Goal: Task Accomplishment & Management: Use online tool/utility

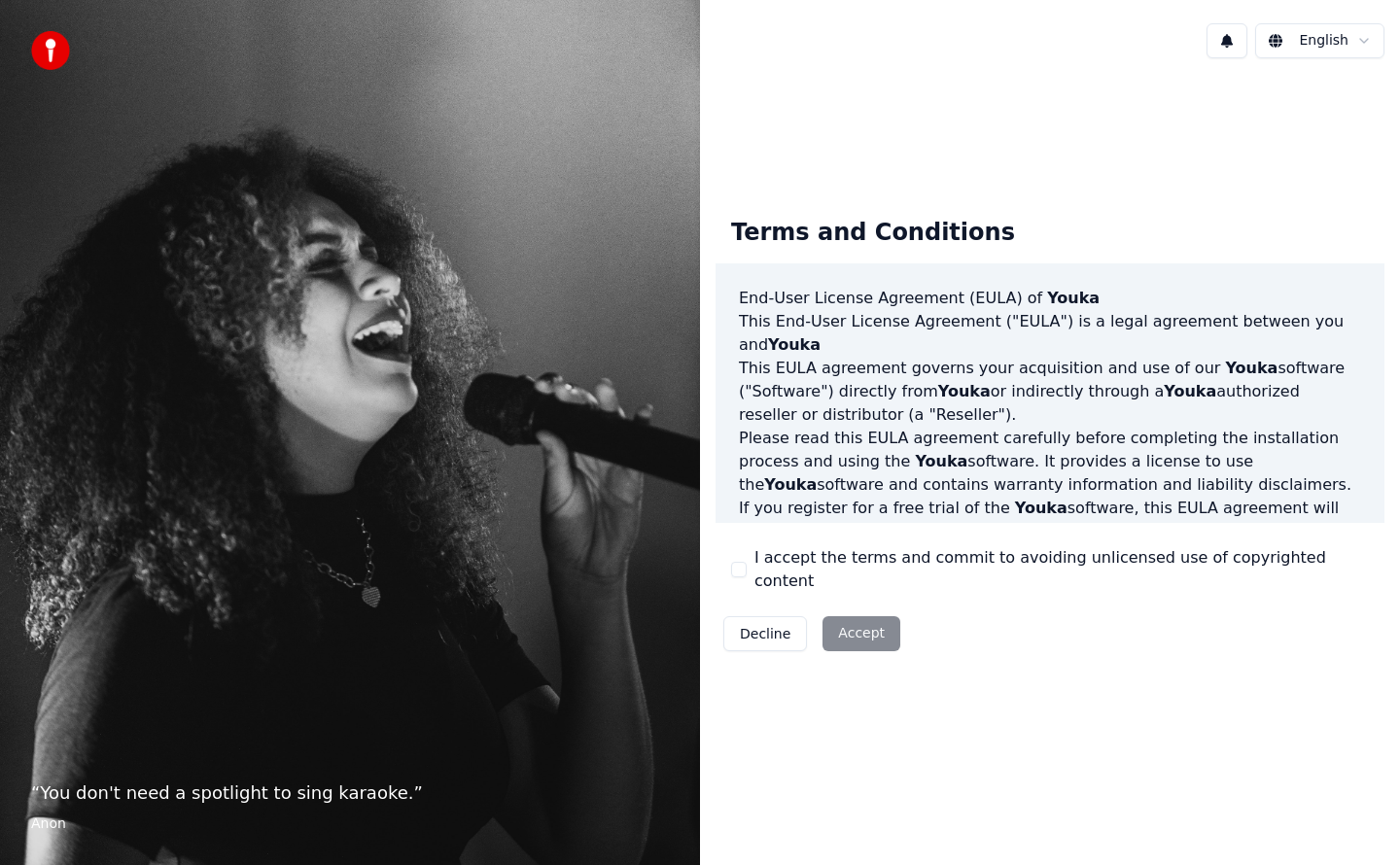
click at [741, 571] on button "I accept the terms and commit to avoiding unlicensed use of copyrighted content" at bounding box center [739, 570] width 16 height 16
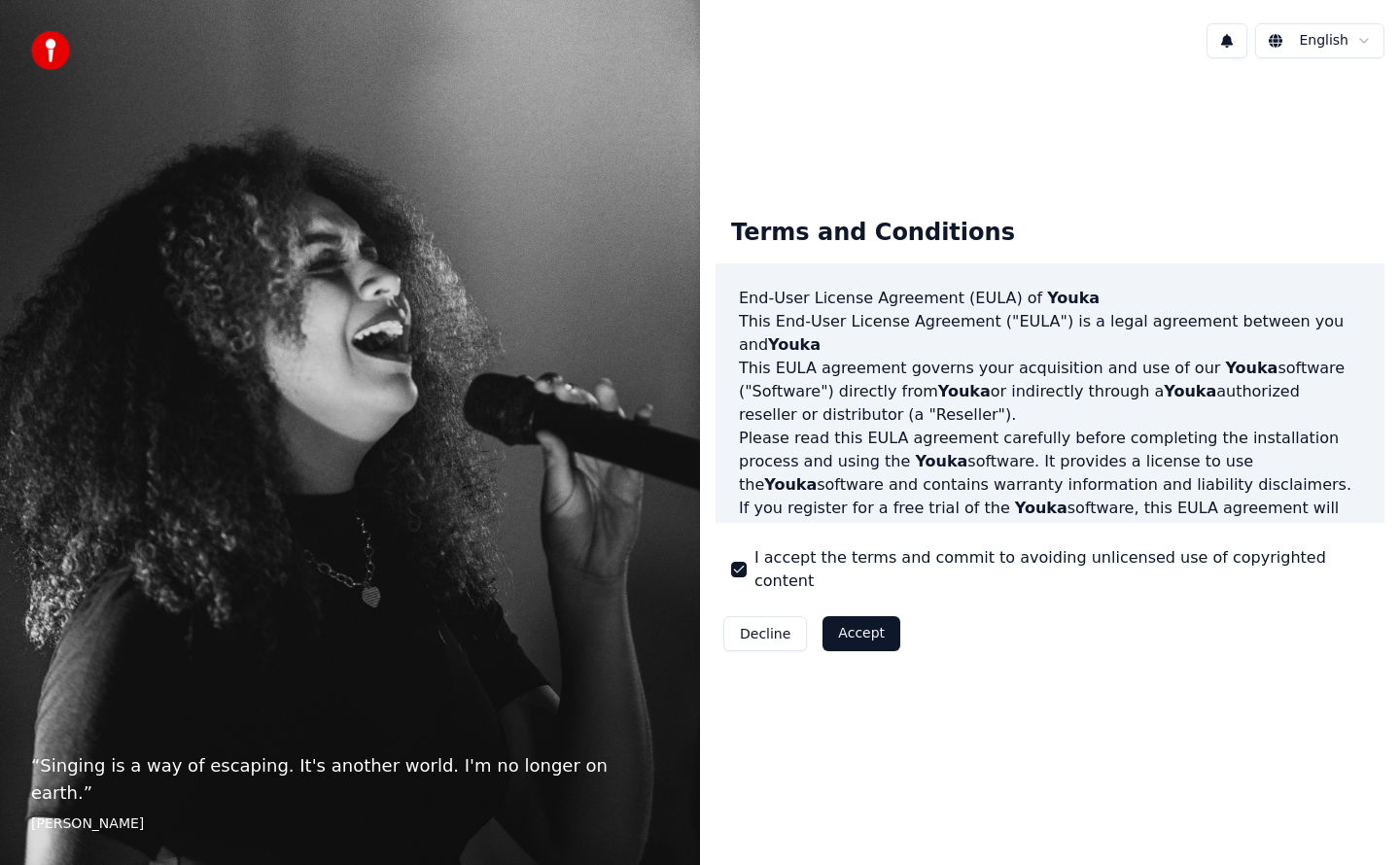
click at [855, 624] on button "Accept" at bounding box center [862, 634] width 78 height 35
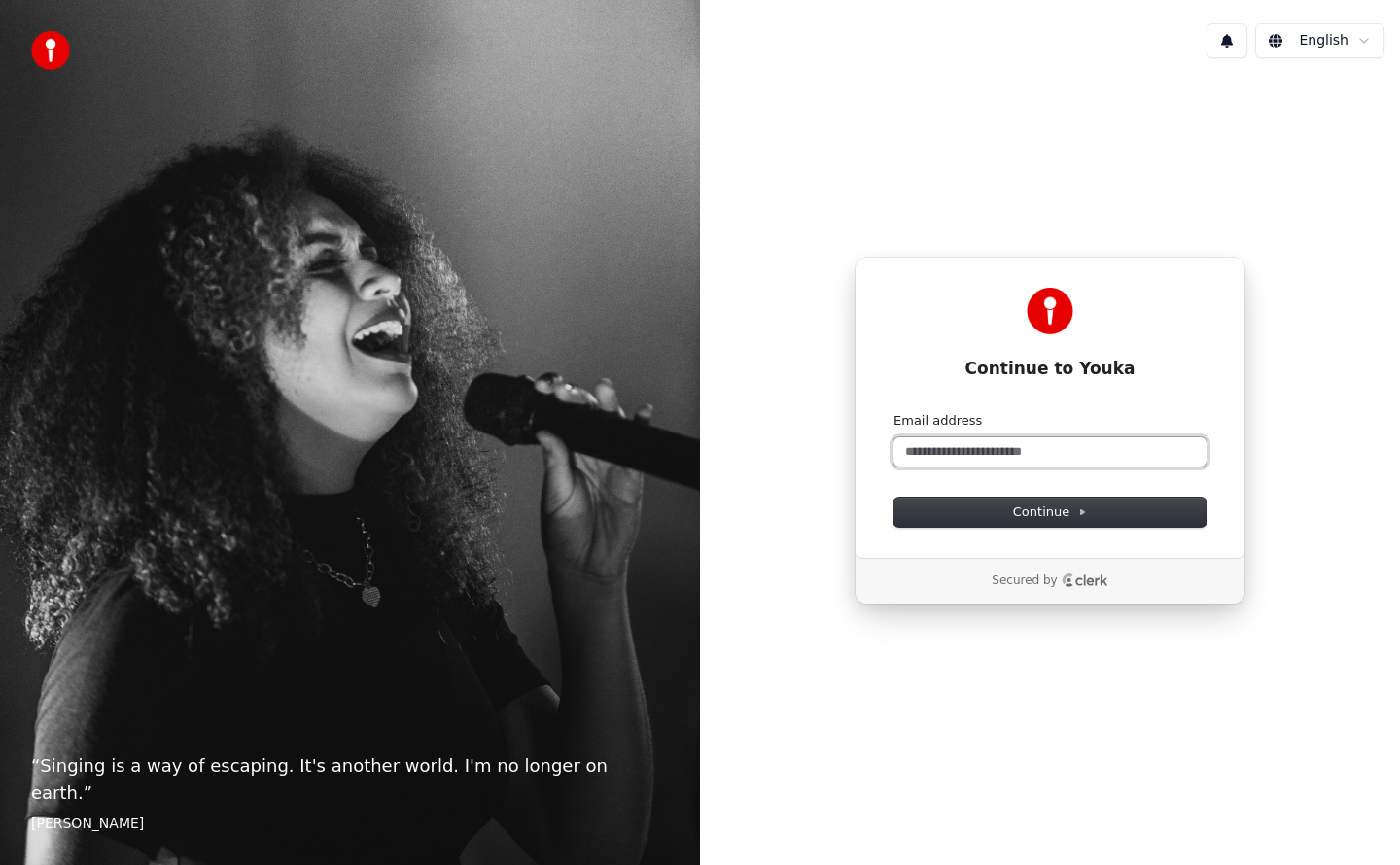
click at [972, 454] on input "Email address" at bounding box center [1050, 453] width 313 height 29
click at [1053, 518] on span "Continue" at bounding box center [1051, 512] width 74 height 18
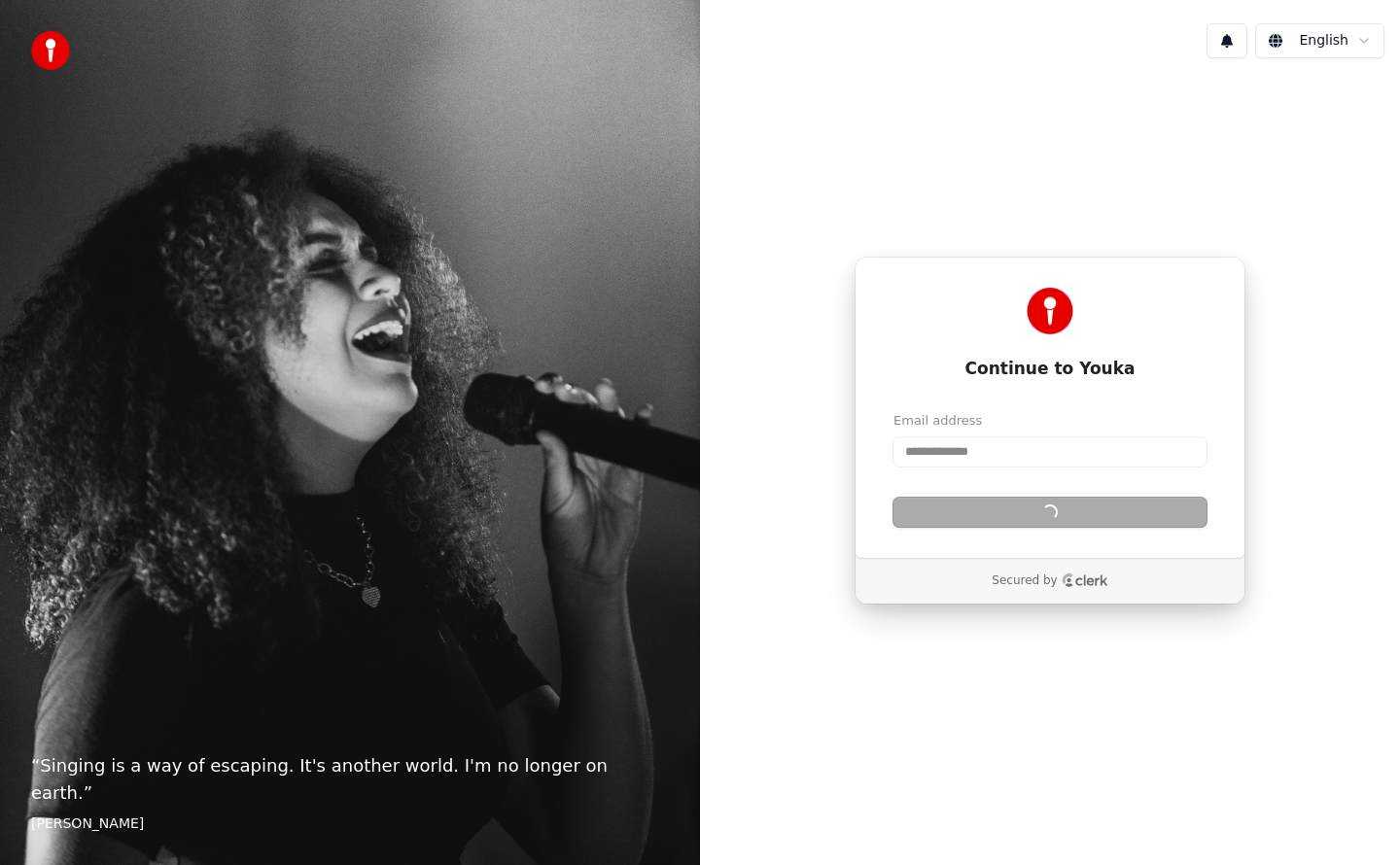
type input "**********"
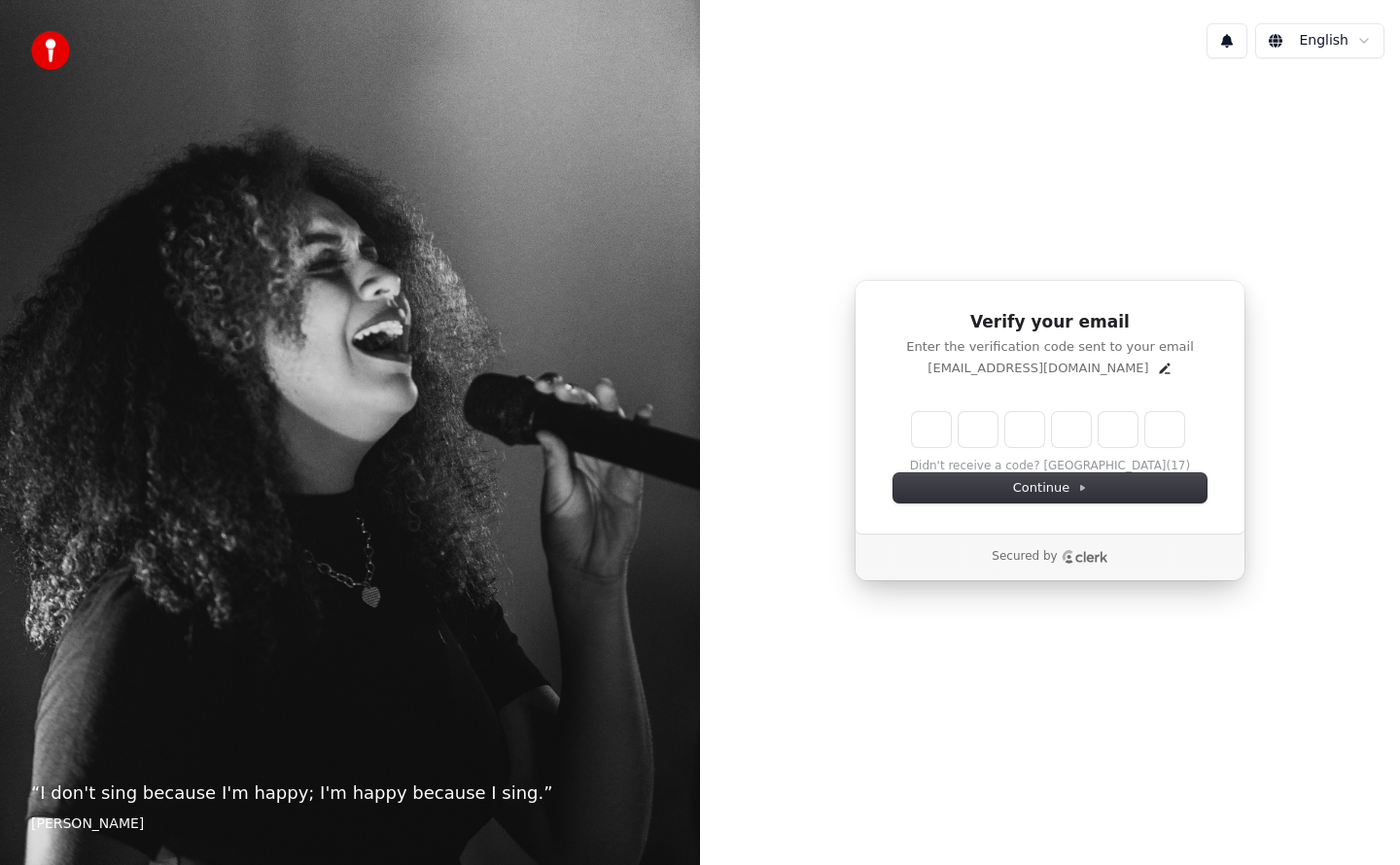
type input "*"
type input "***"
type input "*"
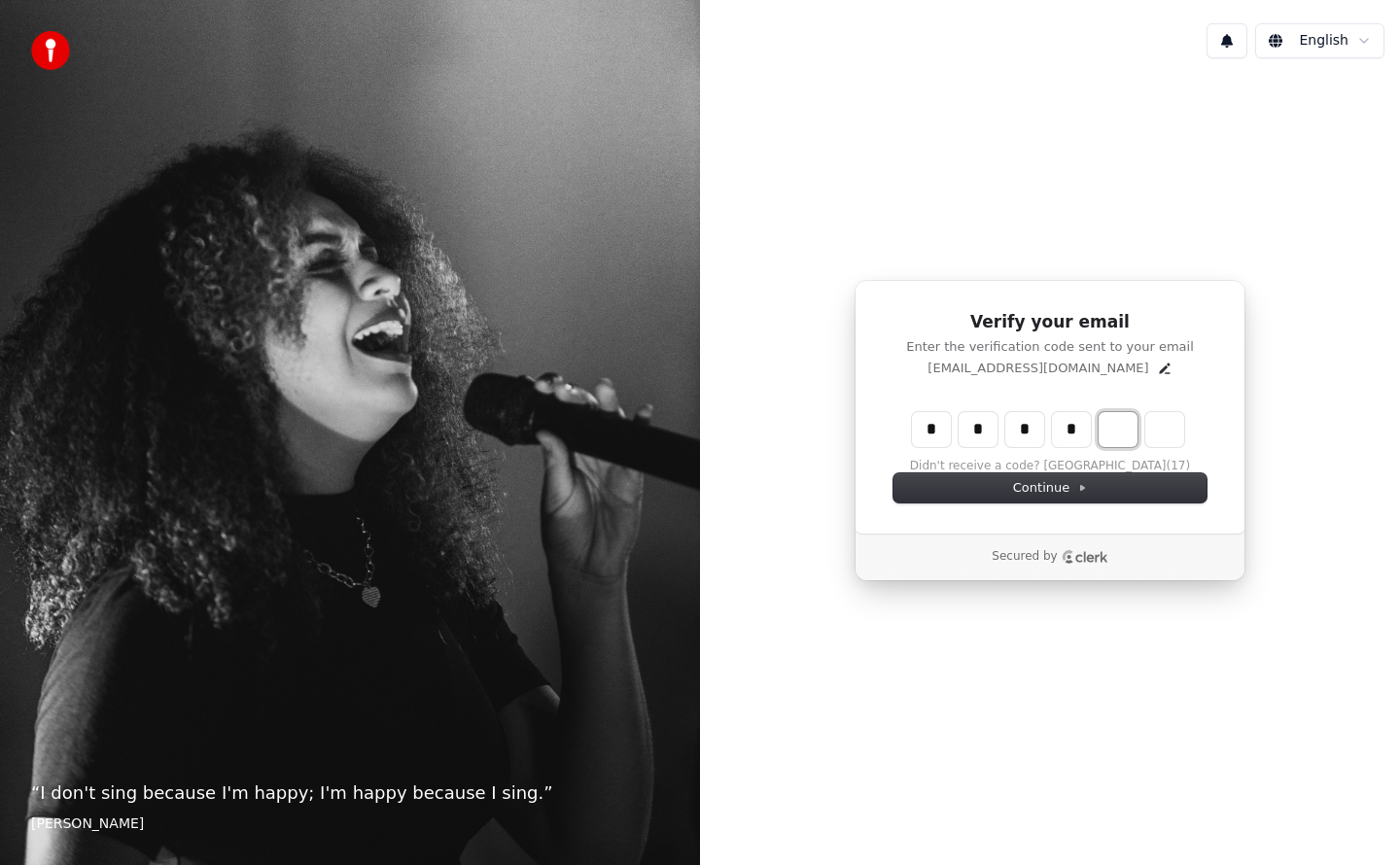
type input "****"
type input "*"
type input "*****"
type input "*"
type input "******"
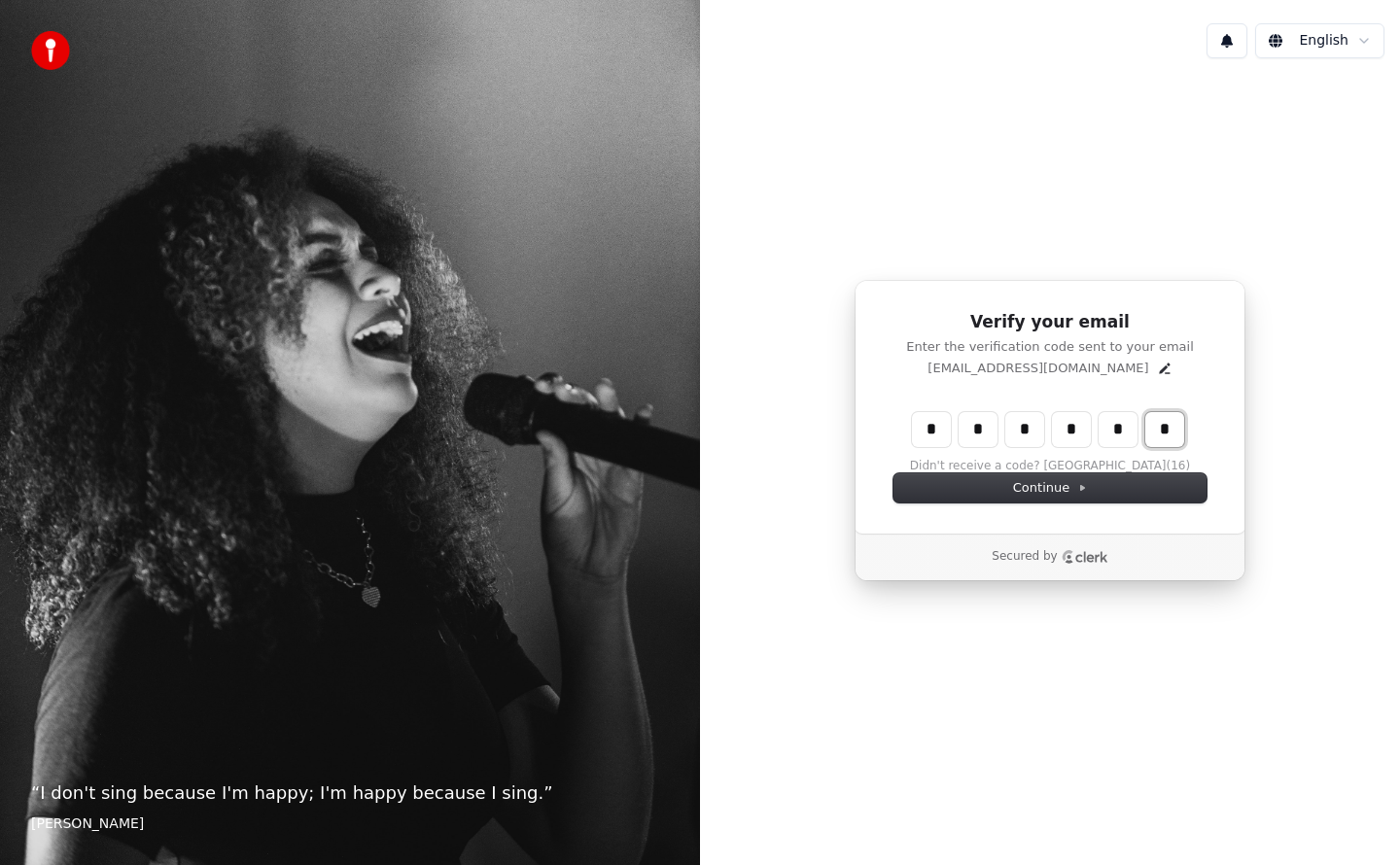
type input "*"
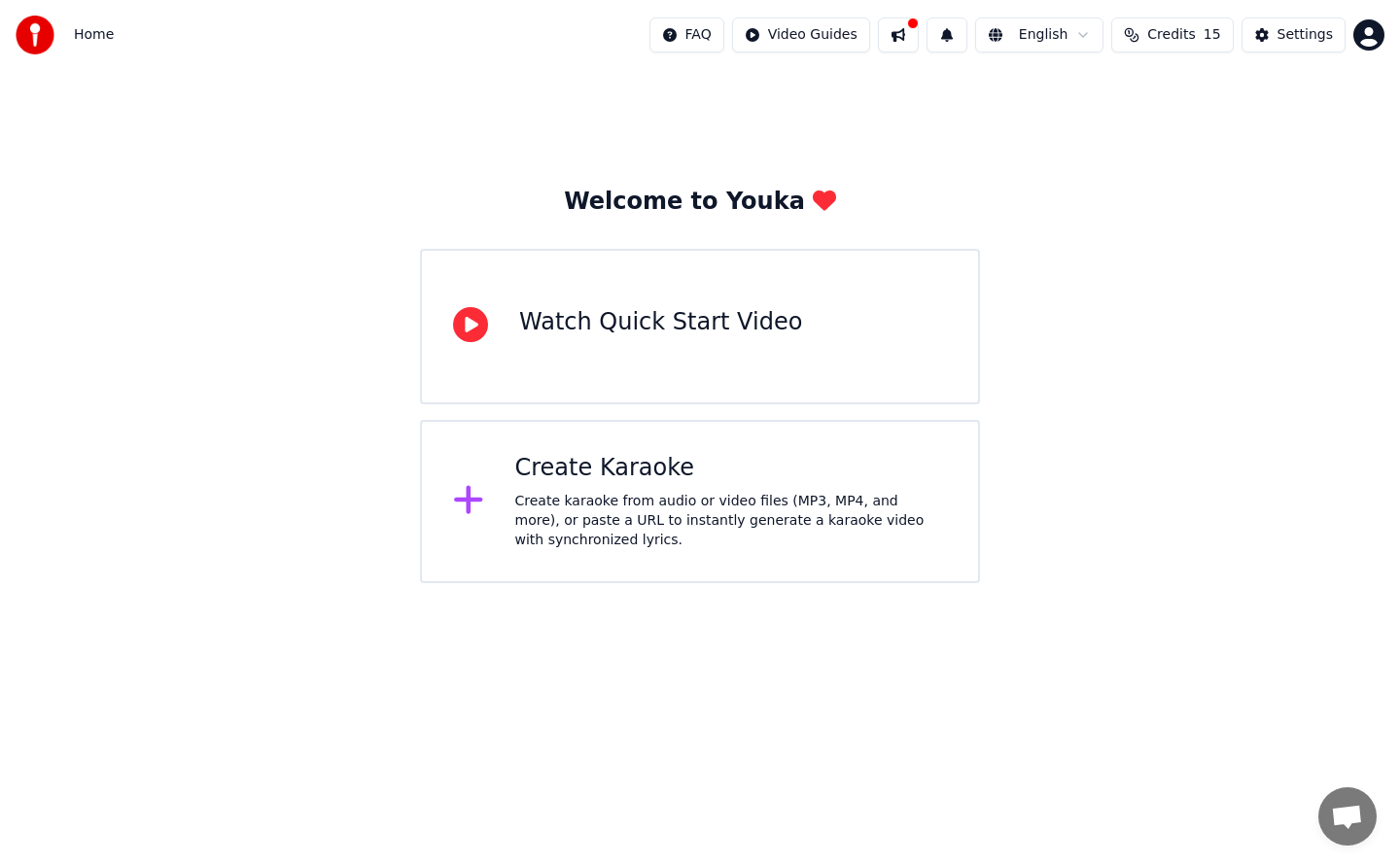
click at [585, 485] on div "Create Karaoke Create karaoke from audio or video files (MP3, MP4, and more), o…" at bounding box center [731, 501] width 433 height 97
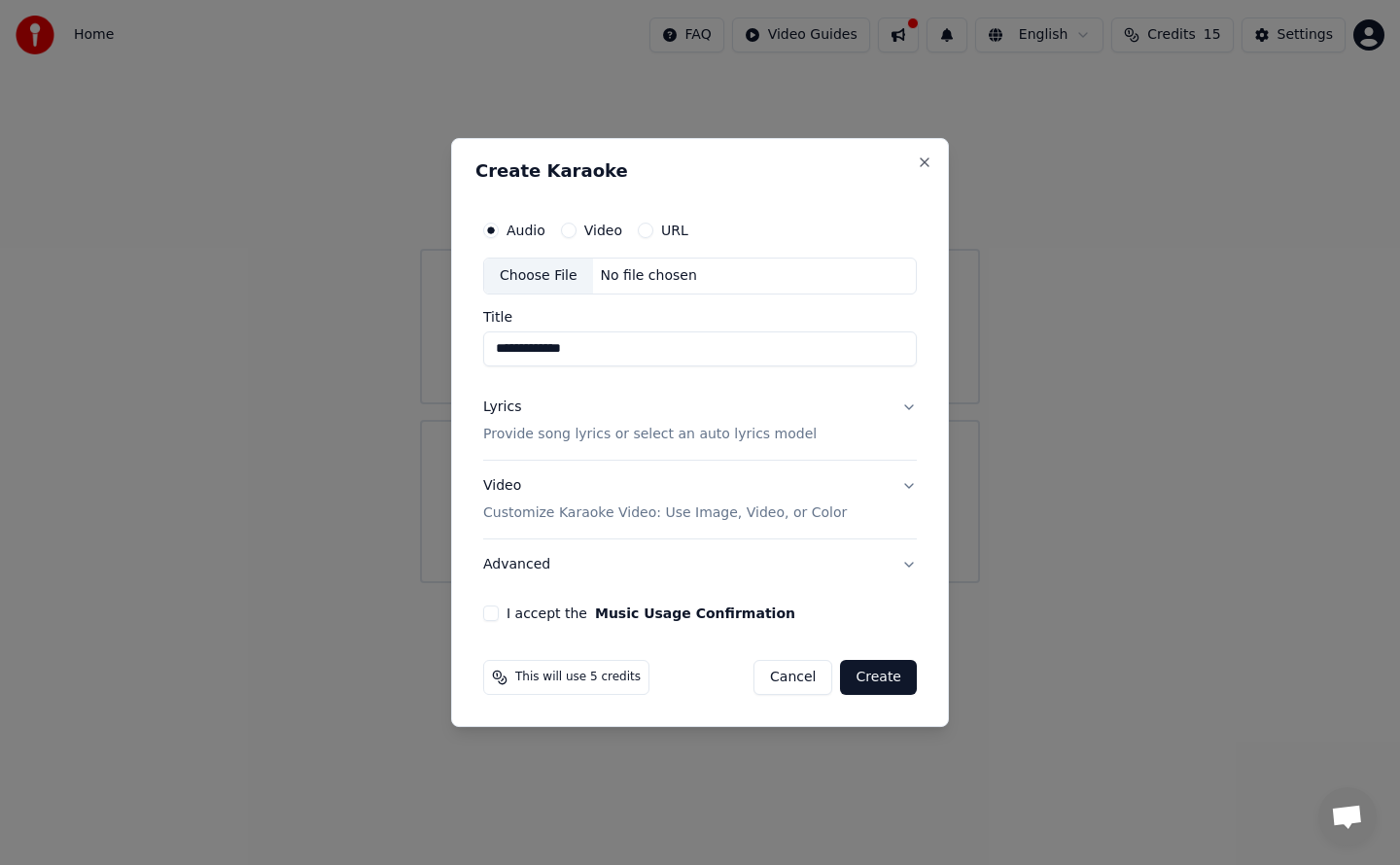
type input "**********"
click at [643, 232] on button "URL" at bounding box center [646, 231] width 16 height 16
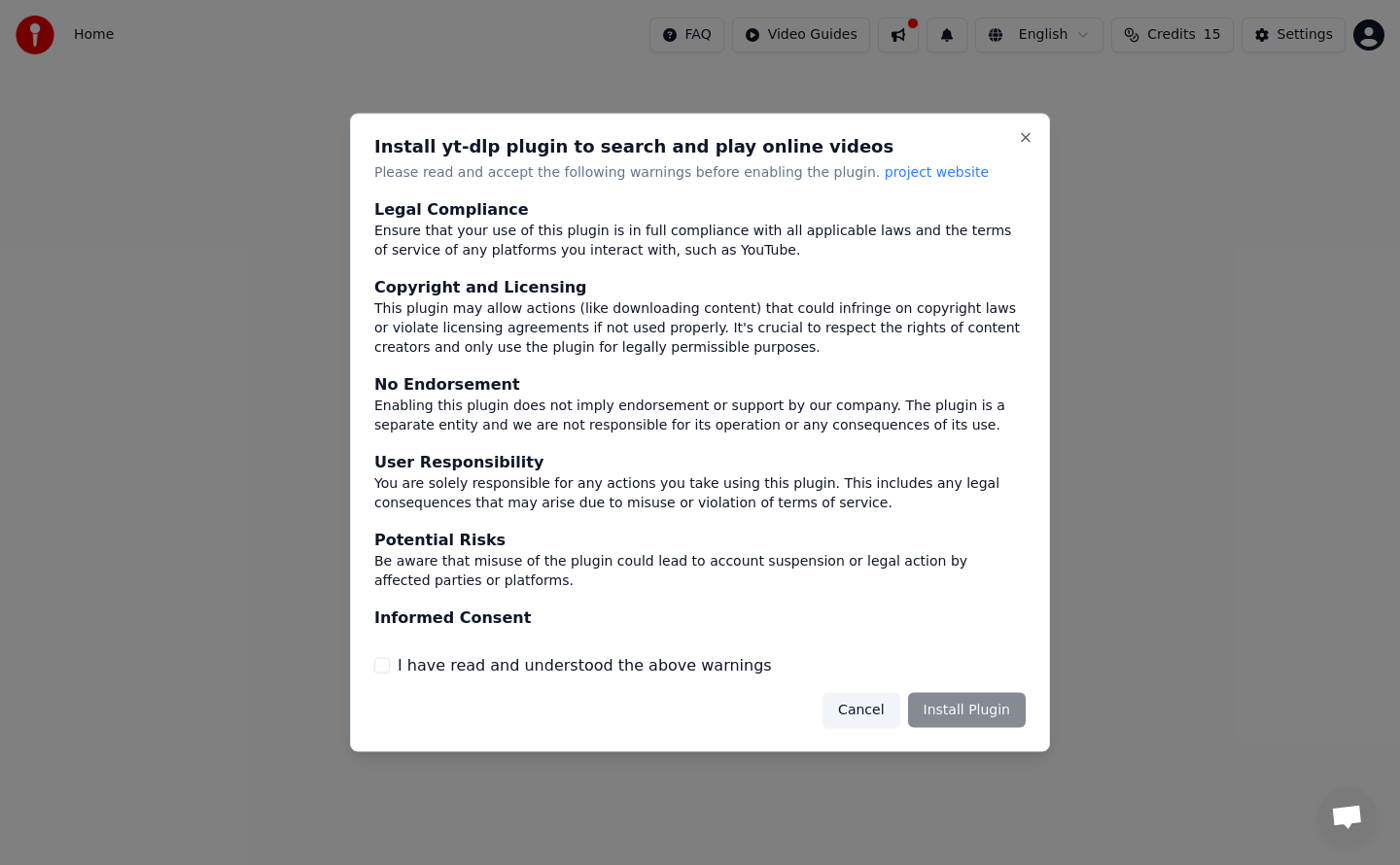
click at [970, 714] on div "Cancel Install Plugin" at bounding box center [925, 710] width 203 height 35
click at [380, 662] on button "I have read and understood the above warnings" at bounding box center [382, 665] width 16 height 16
click at [958, 711] on button "Install Plugin" at bounding box center [967, 710] width 117 height 35
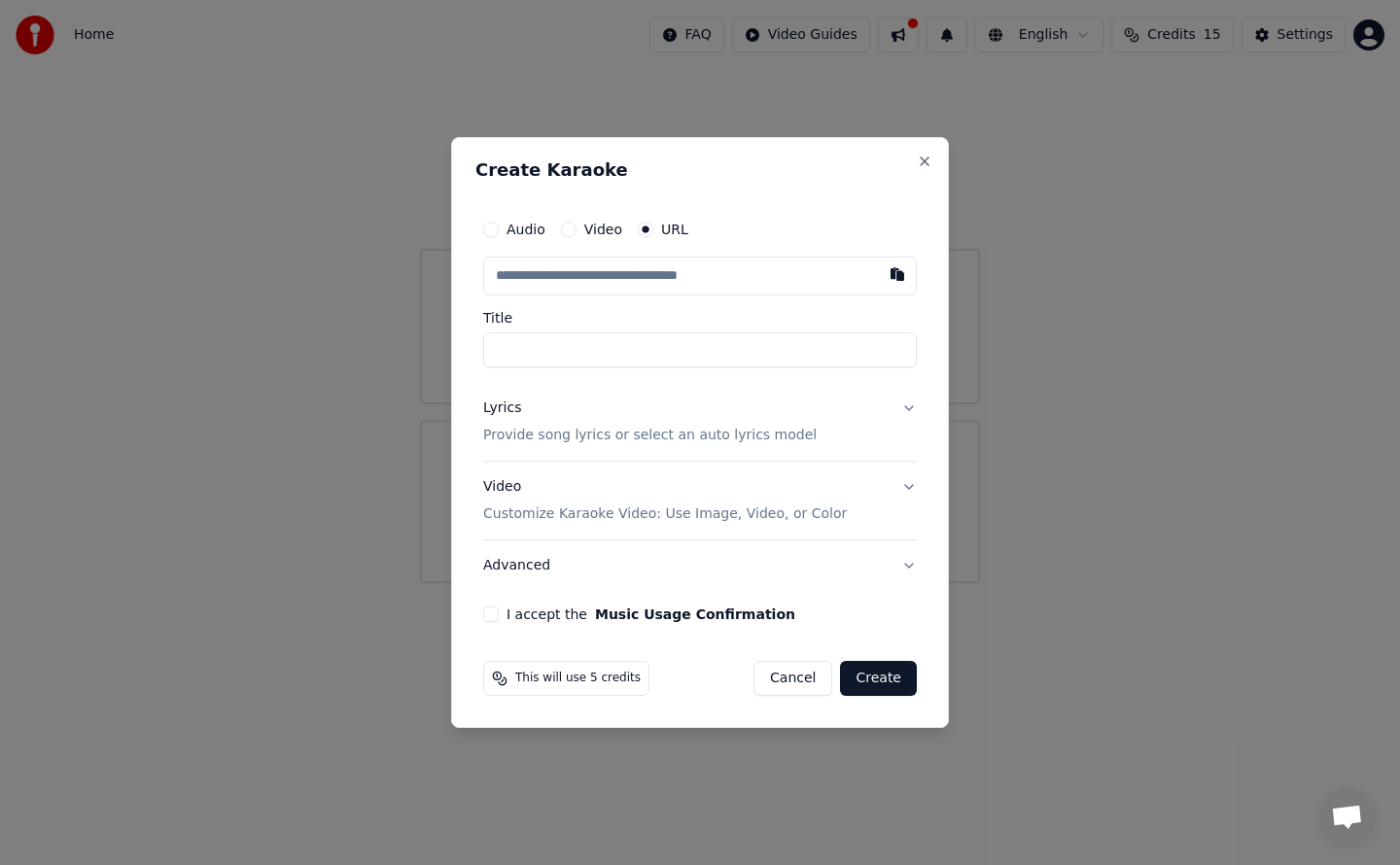
click at [490, 616] on button "I accept the Music Usage Confirmation" at bounding box center [491, 615] width 16 height 16
click at [491, 617] on button "I accept the Music Usage Confirmation" at bounding box center [491, 615] width 16 height 16
click at [500, 348] on input "Title" at bounding box center [700, 350] width 434 height 35
type input "**********"
click at [588, 277] on input "text" at bounding box center [700, 277] width 434 height 39
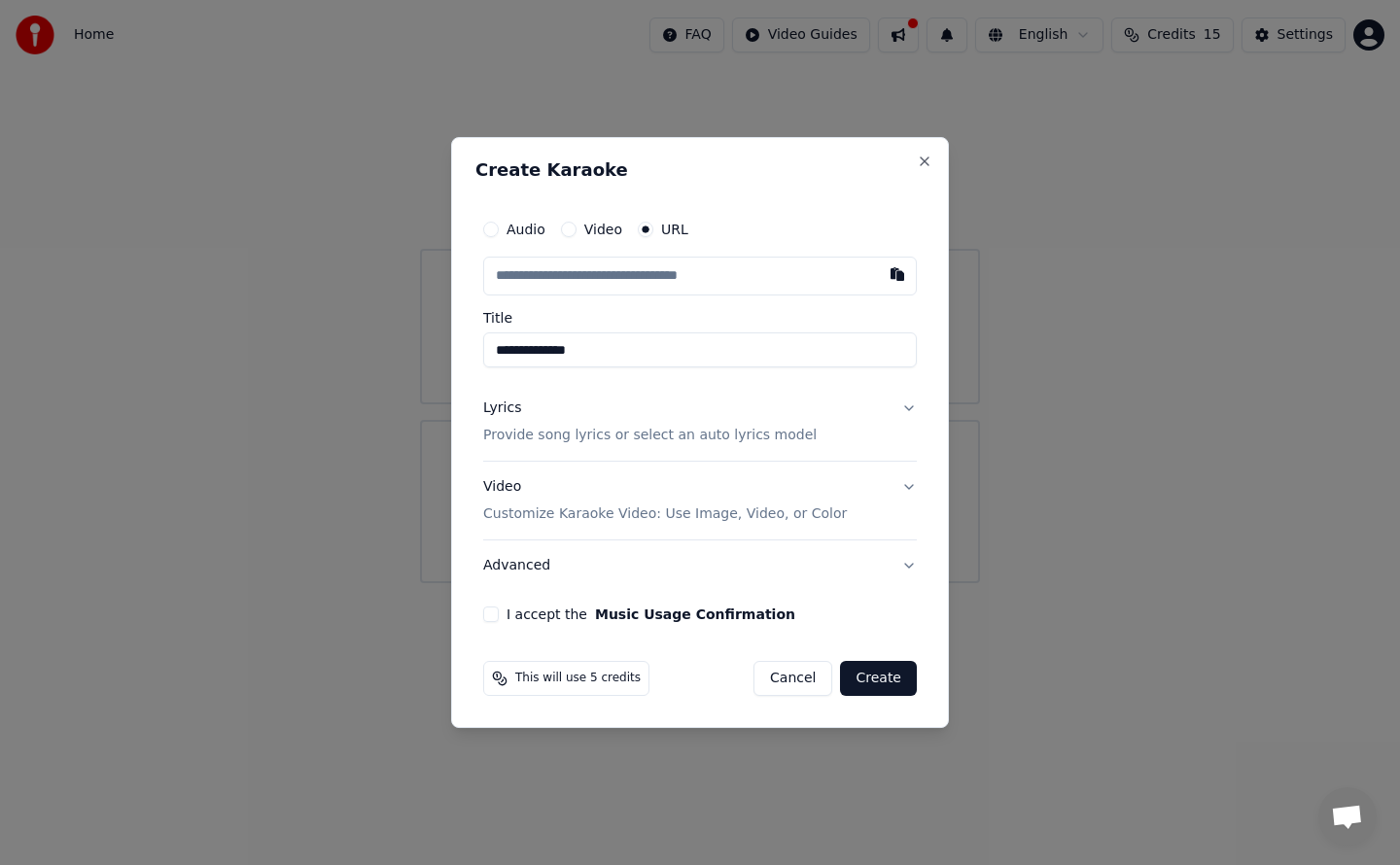
click at [495, 275] on input "text" at bounding box center [700, 277] width 434 height 39
click at [895, 277] on button "button" at bounding box center [897, 275] width 39 height 35
type input "**********"
click at [907, 409] on button "Lyrics Provide song lyrics or select an auto lyrics model" at bounding box center [700, 422] width 434 height 78
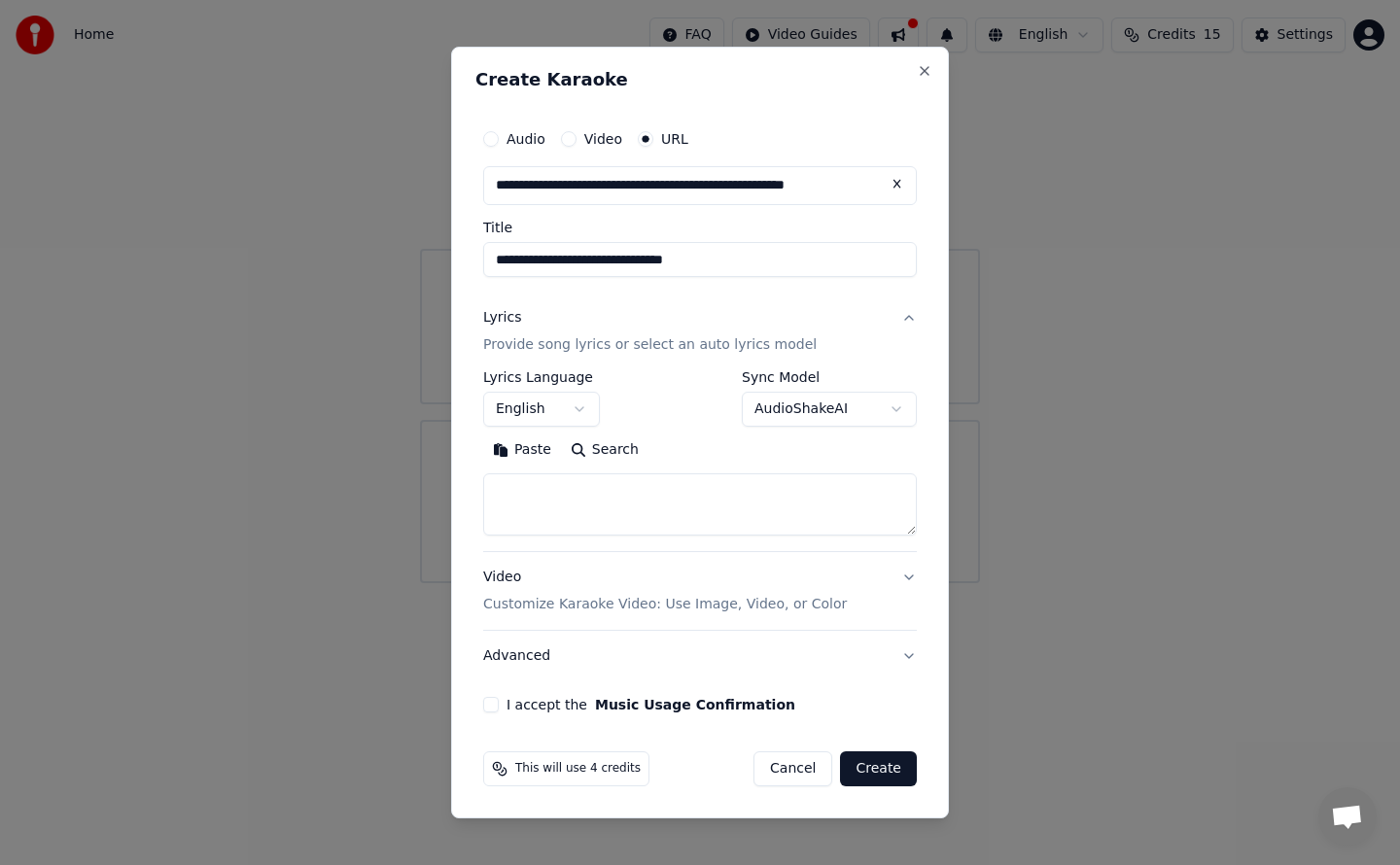
click at [579, 408] on button "English" at bounding box center [541, 410] width 116 height 35
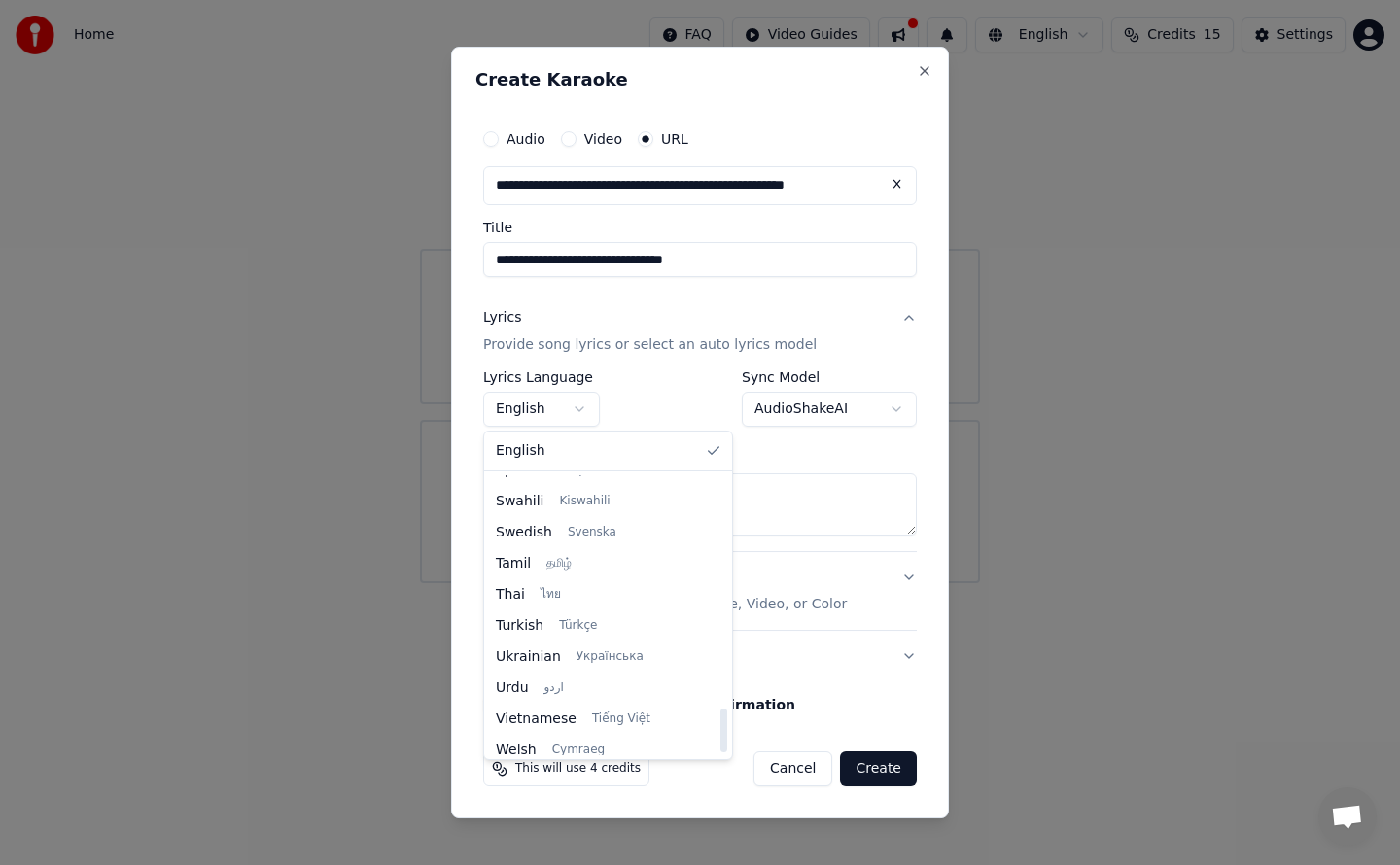
scroll to position [1492, 0]
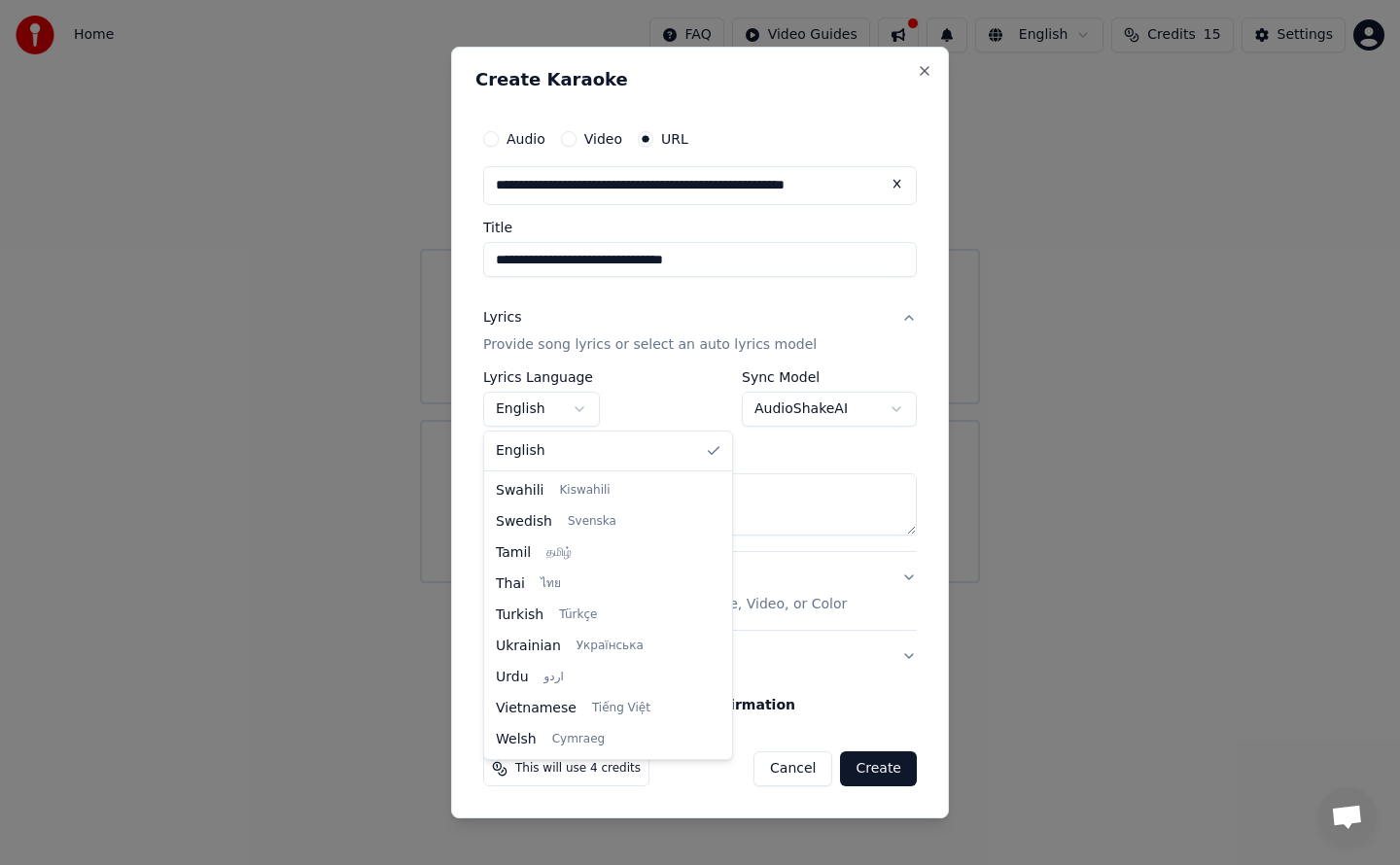
click at [833, 453] on div at bounding box center [700, 432] width 1400 height 865
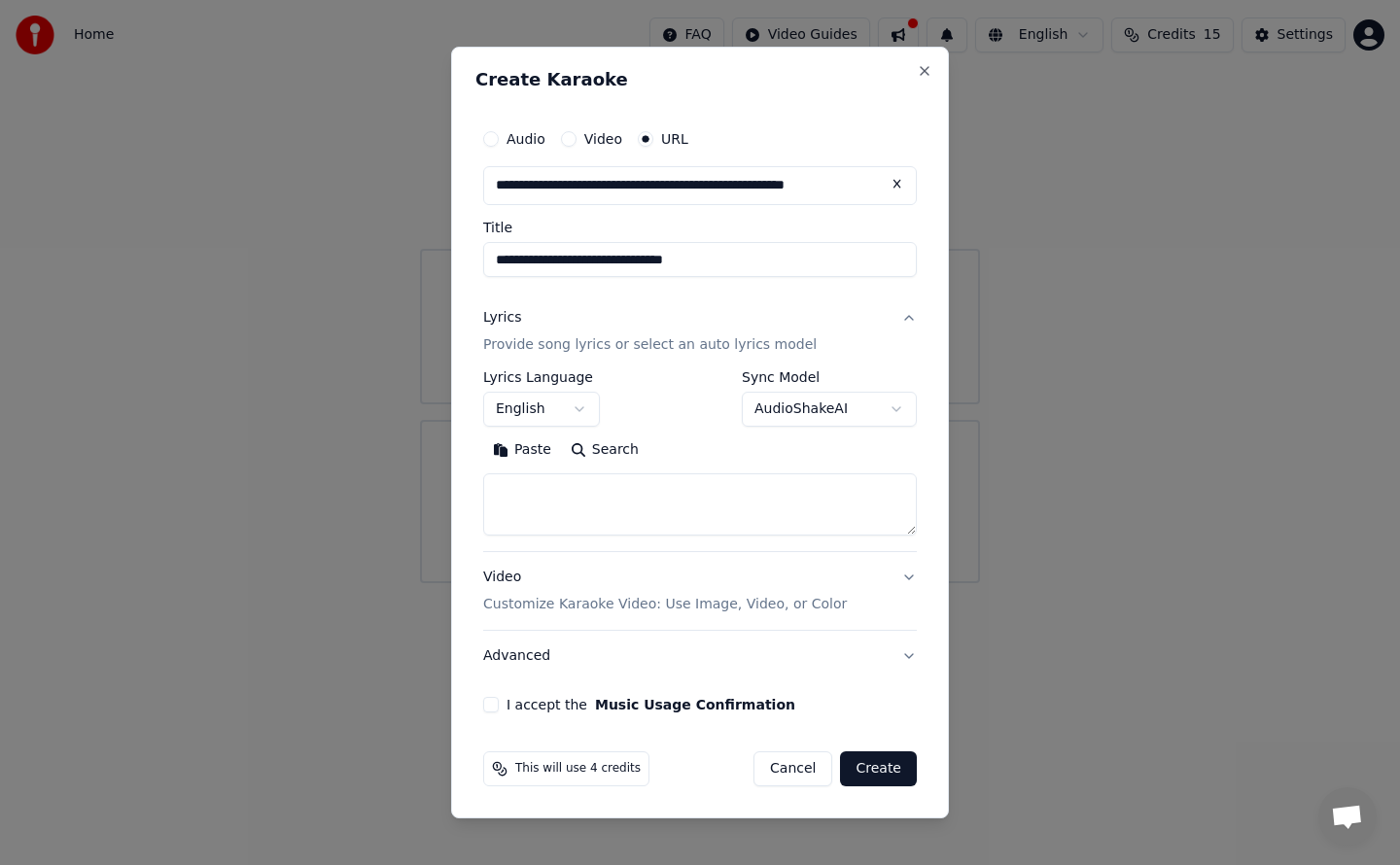
click at [572, 447] on button "Search" at bounding box center [605, 451] width 88 height 31
click at [898, 411] on button "AudioShakeAI" at bounding box center [829, 410] width 175 height 35
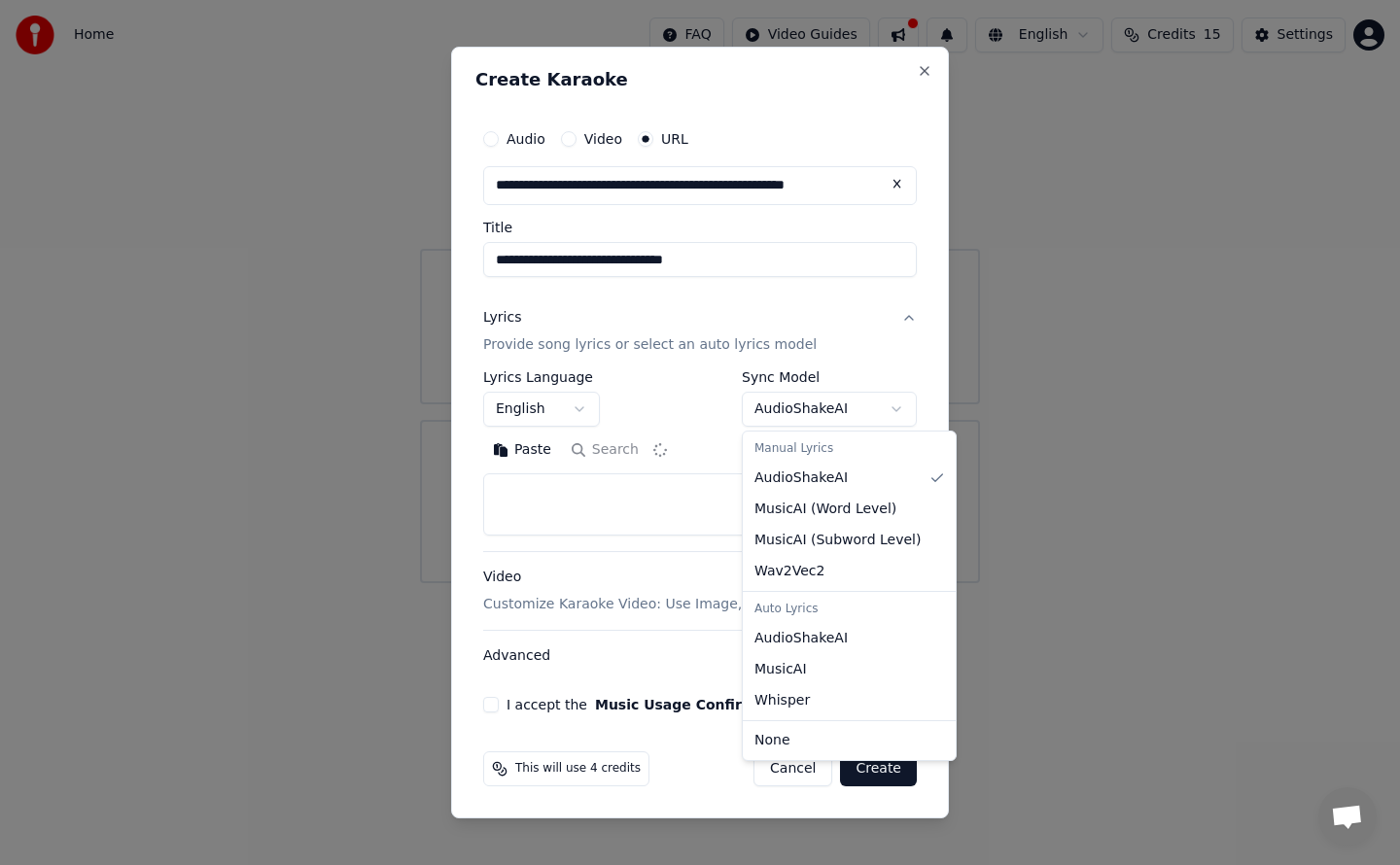
type textarea "**********"
click at [674, 498] on body "**********" at bounding box center [700, 291] width 1400 height 584
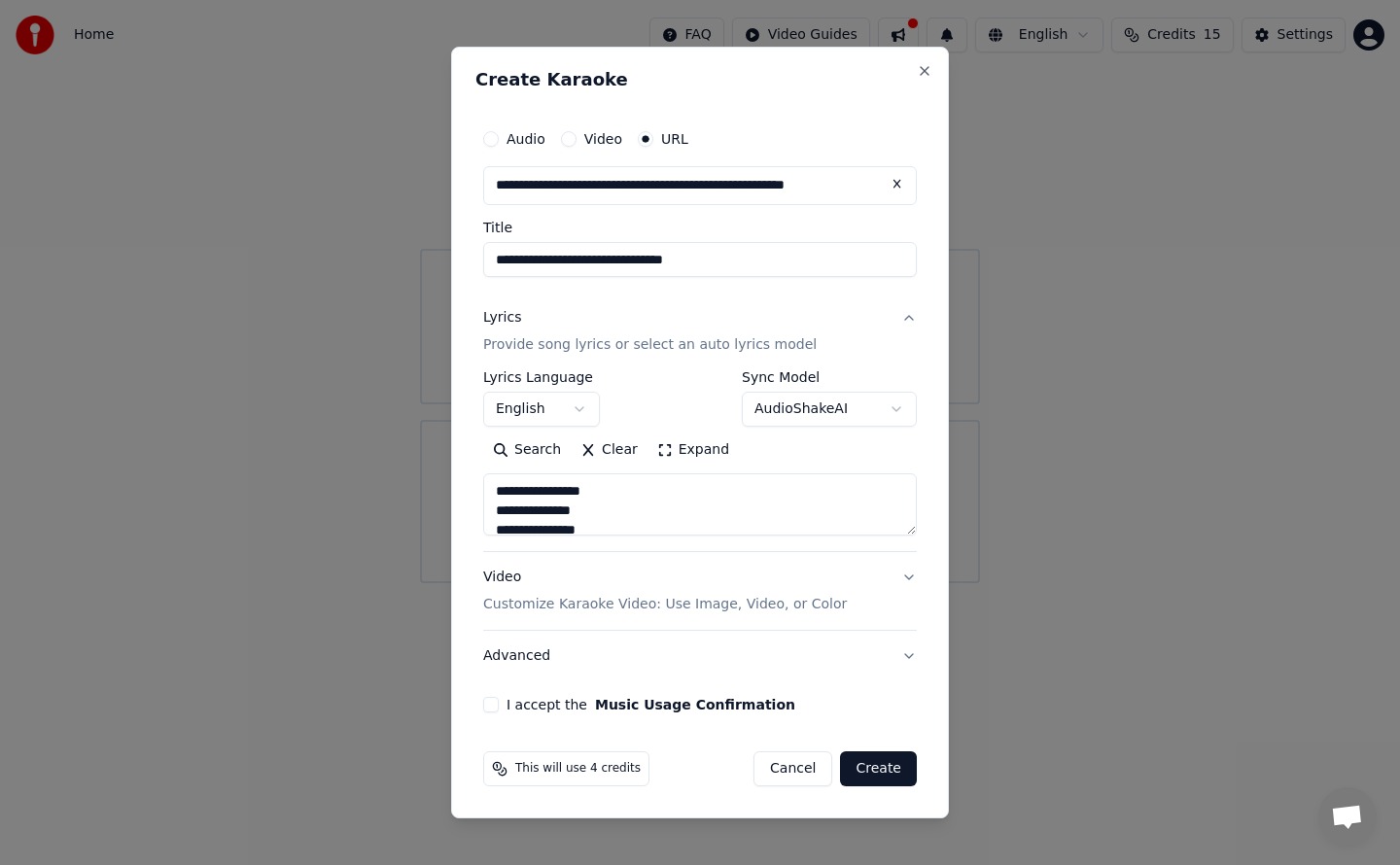
click at [912, 577] on button "Video Customize Karaoke Video: Use Image, Video, or Color" at bounding box center [700, 591] width 434 height 78
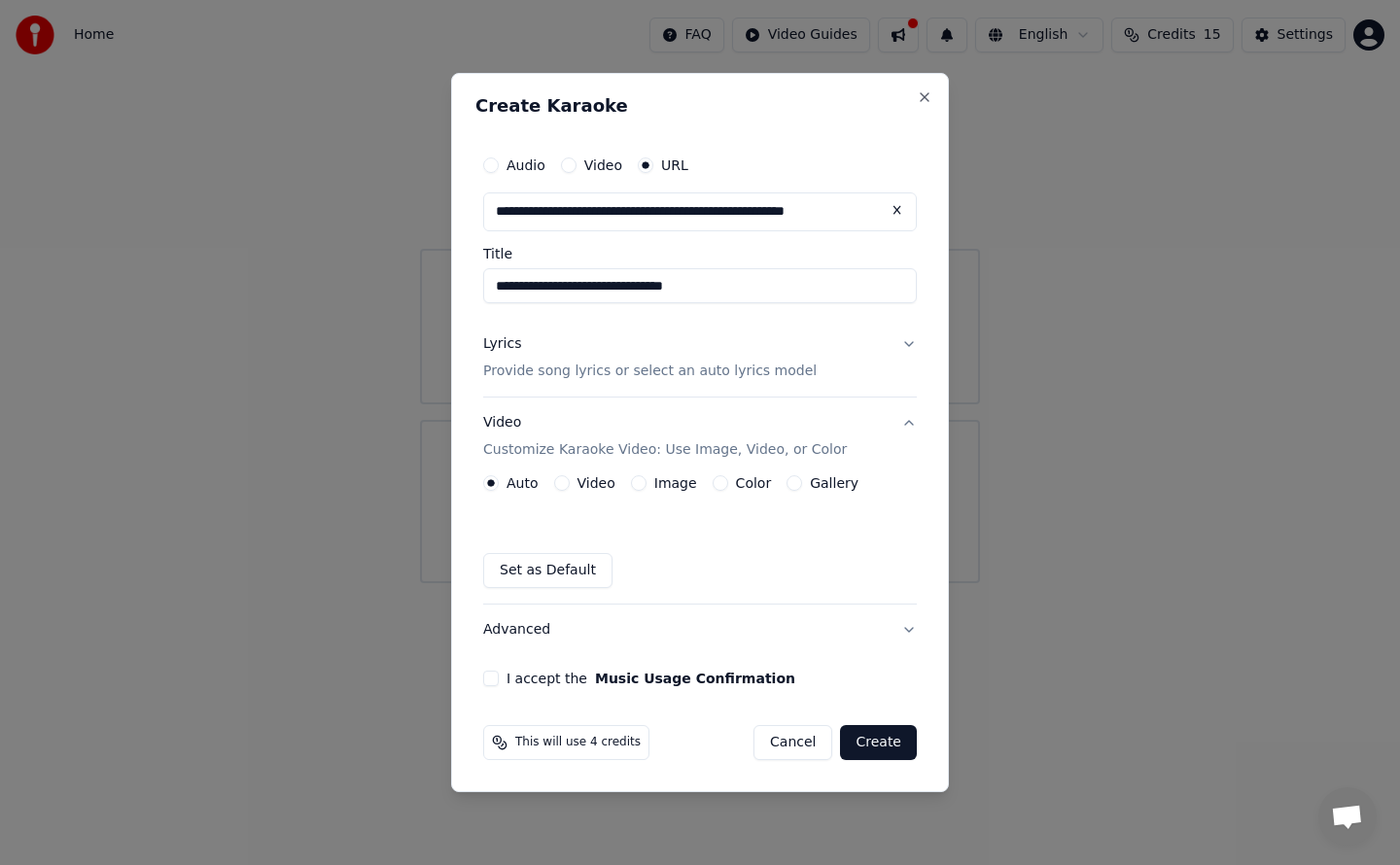
click at [907, 577] on div "Set as Default" at bounding box center [700, 571] width 434 height 35
click at [638, 482] on button "Image" at bounding box center [639, 483] width 16 height 16
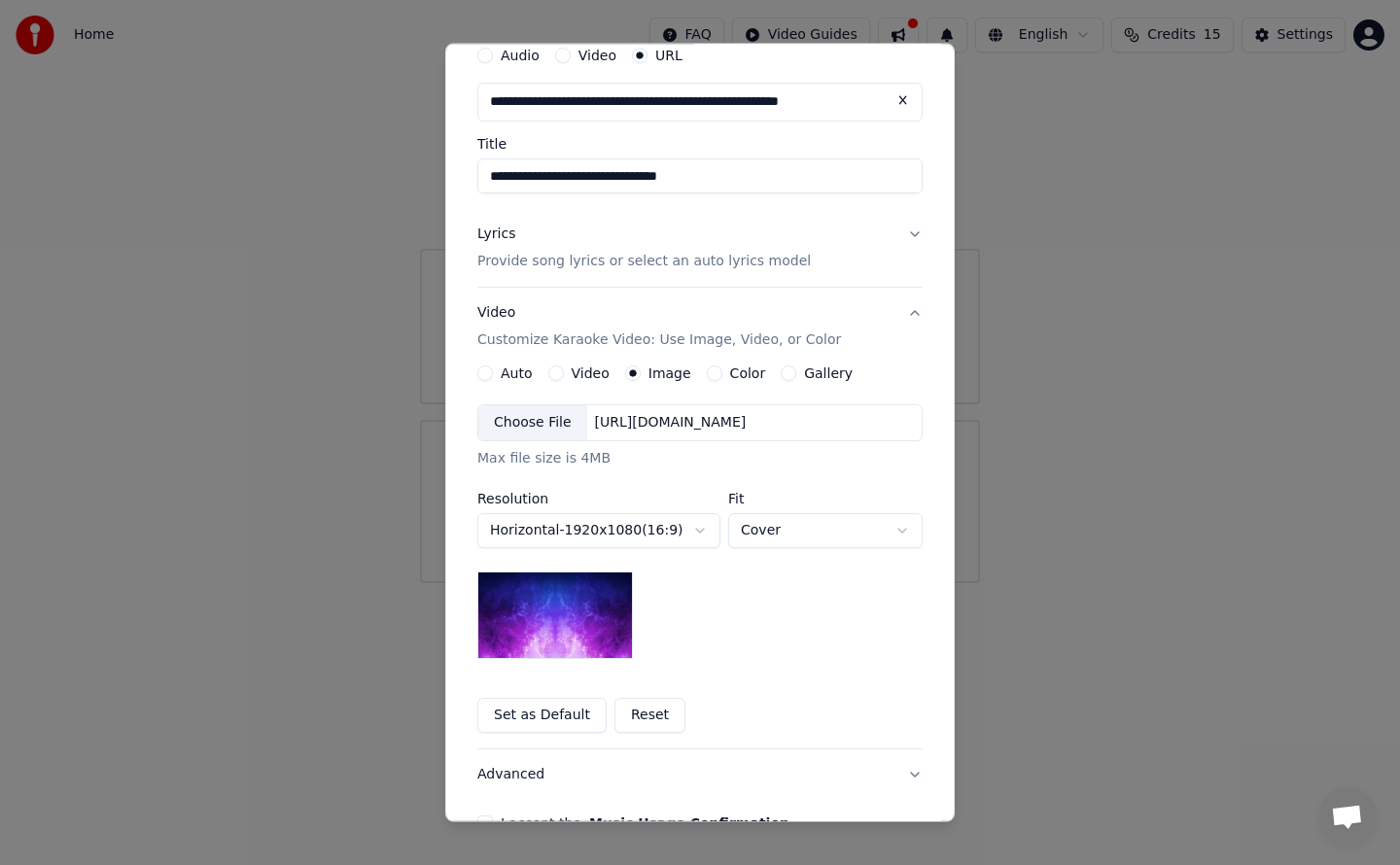
scroll to position [0, 0]
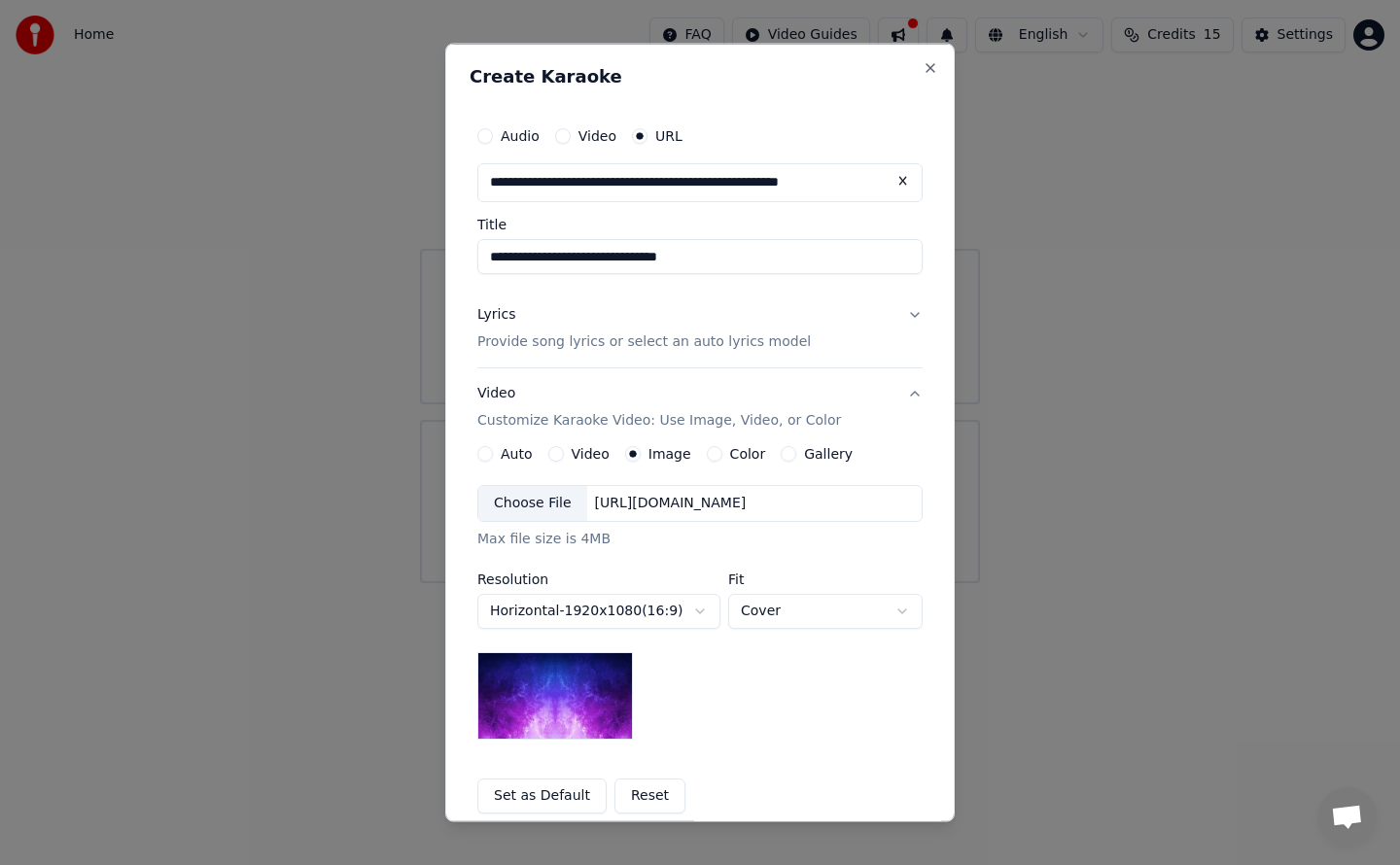
click at [707, 454] on button "Color" at bounding box center [715, 454] width 16 height 16
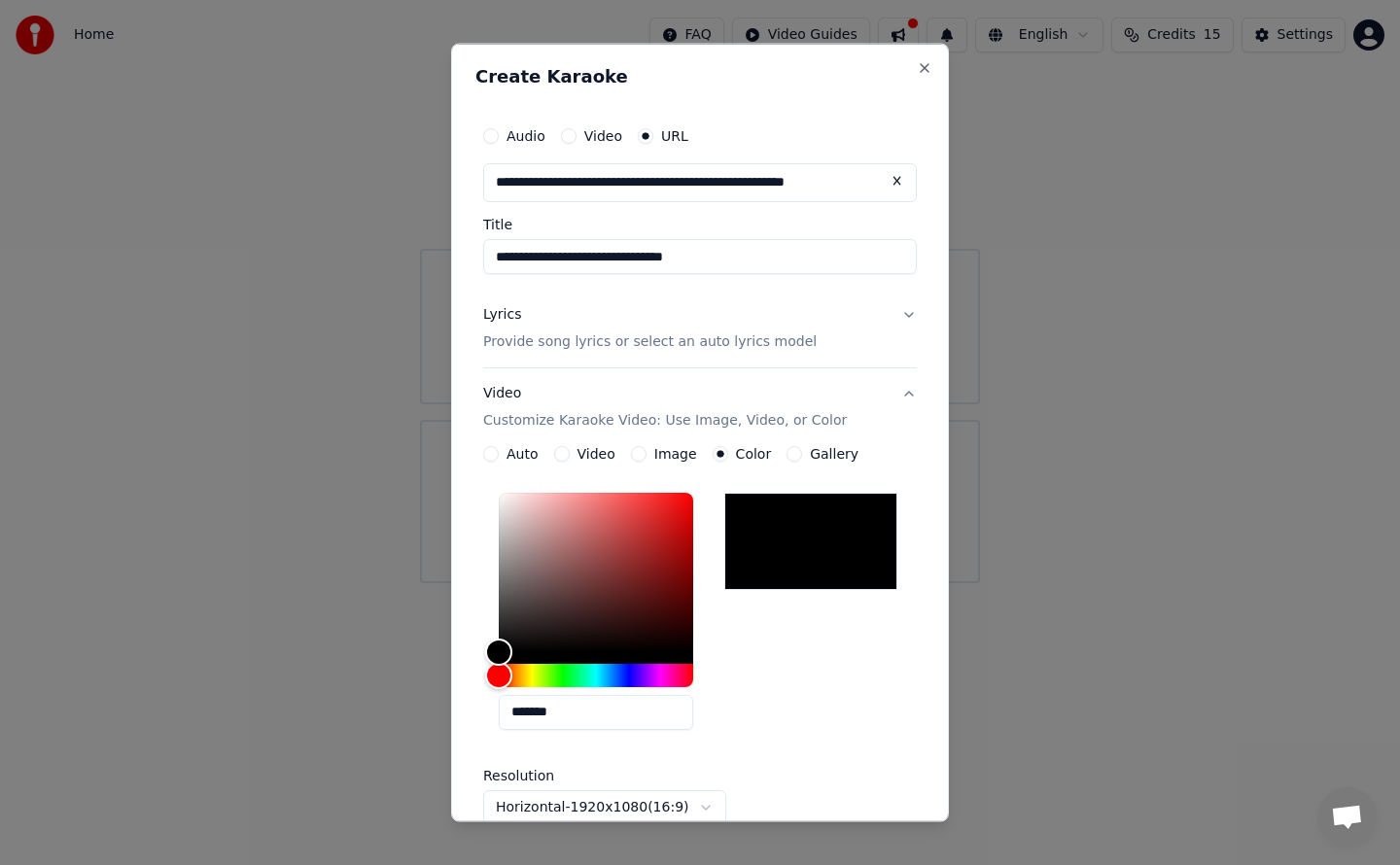
click at [788, 454] on button "Gallery" at bounding box center [795, 454] width 16 height 16
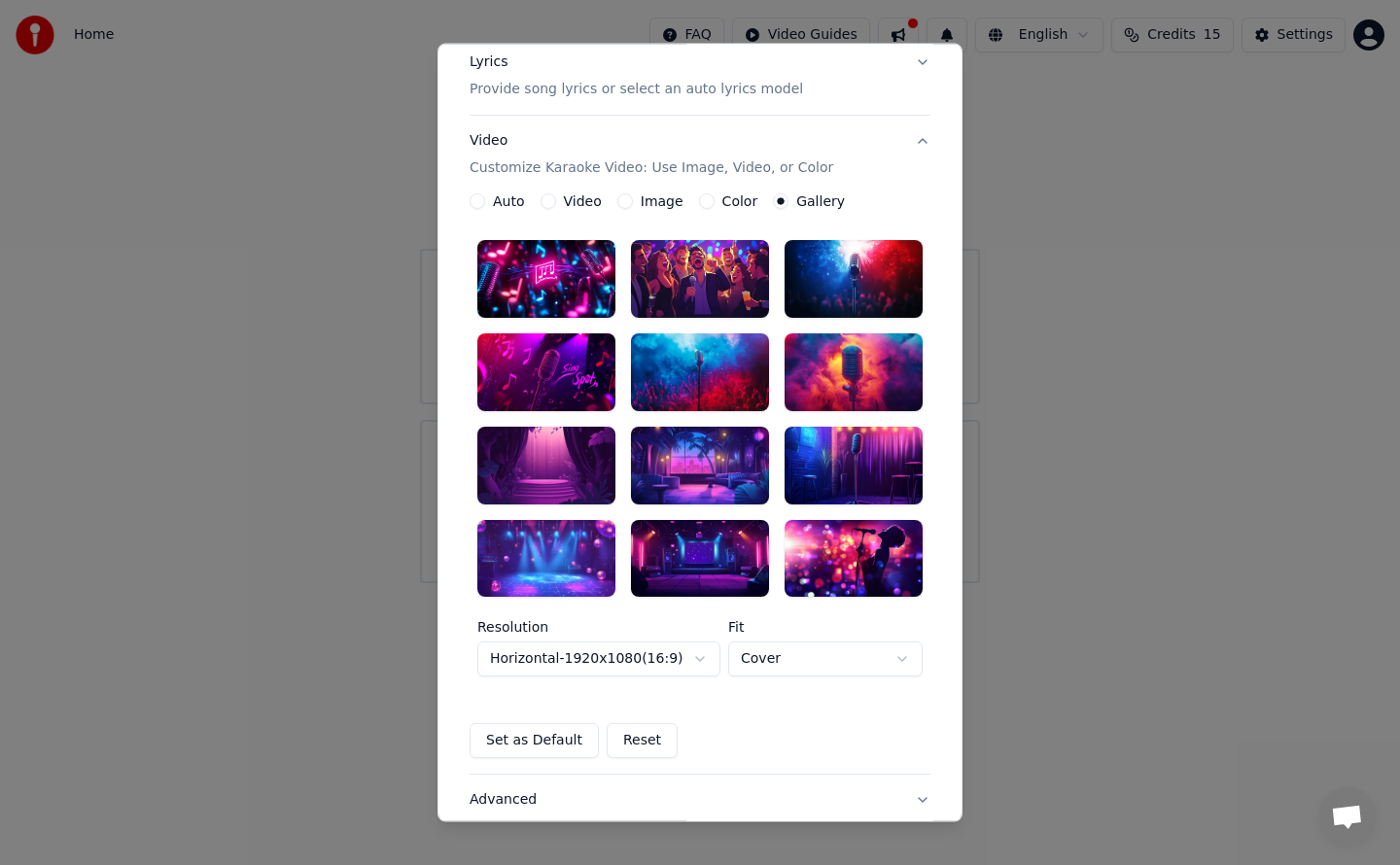
scroll to position [268, 0]
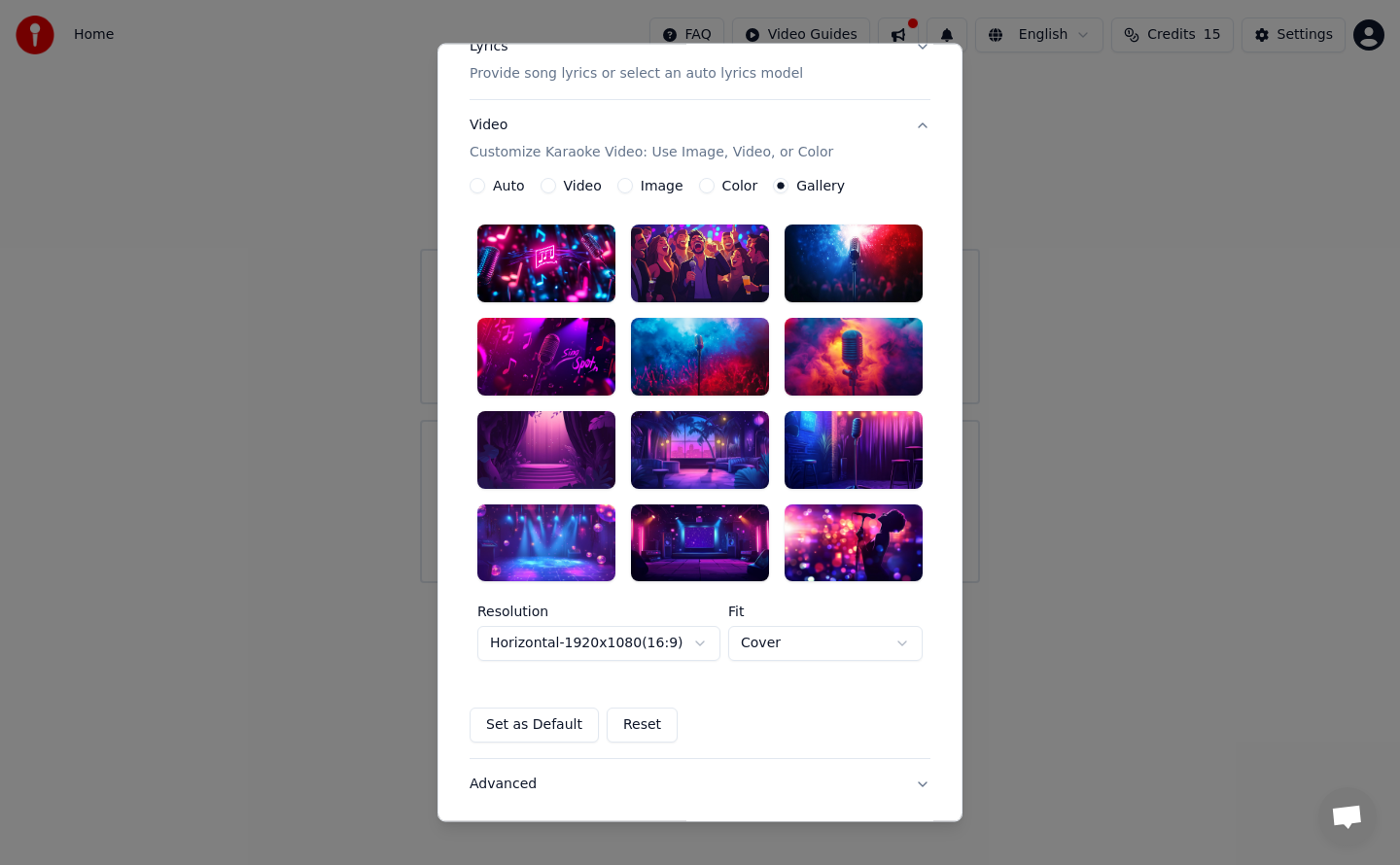
click at [689, 279] on div at bounding box center [700, 264] width 138 height 78
click at [552, 726] on button "Set as Default" at bounding box center [534, 726] width 129 height 35
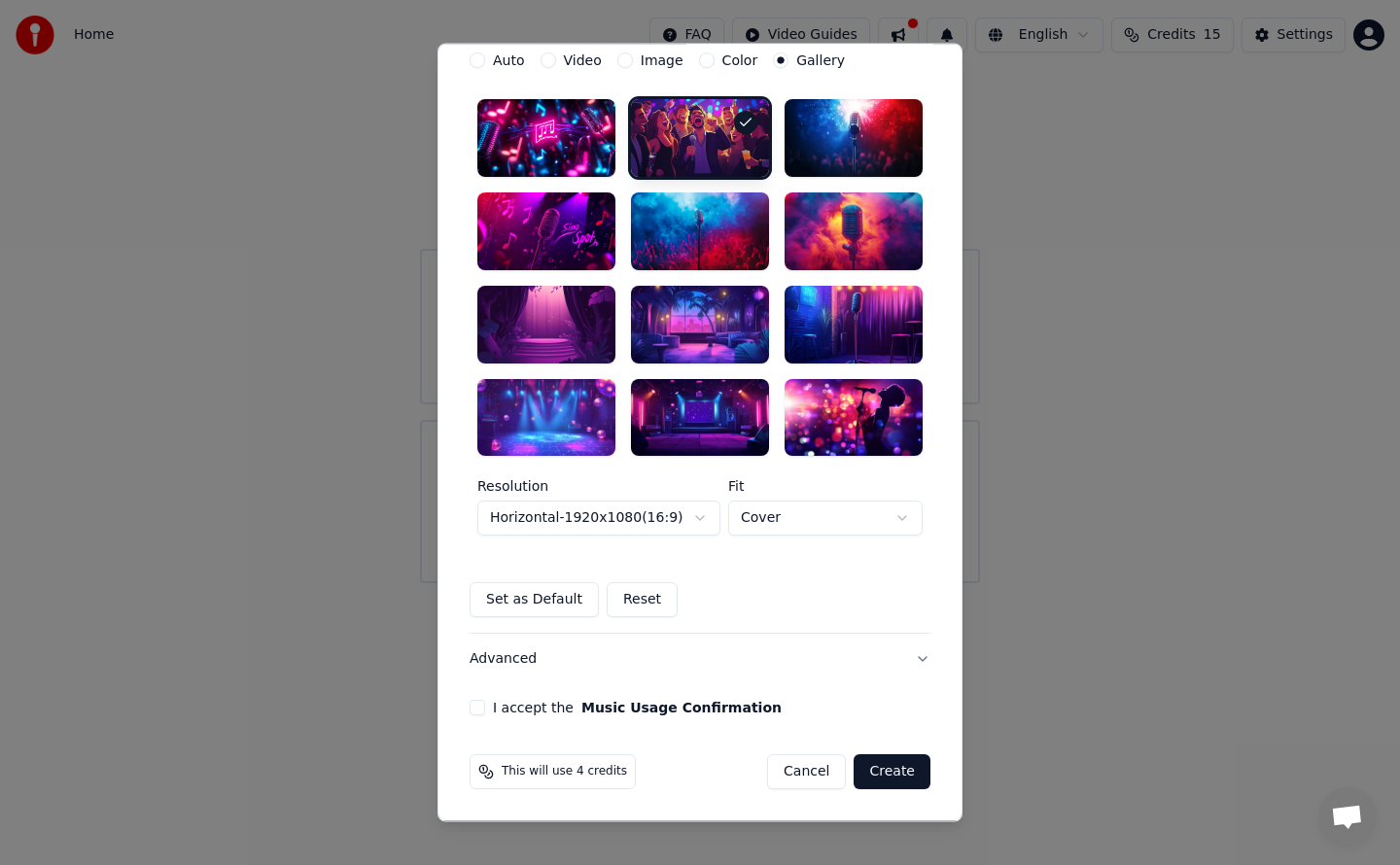
click at [894, 774] on button "Create" at bounding box center [892, 773] width 77 height 35
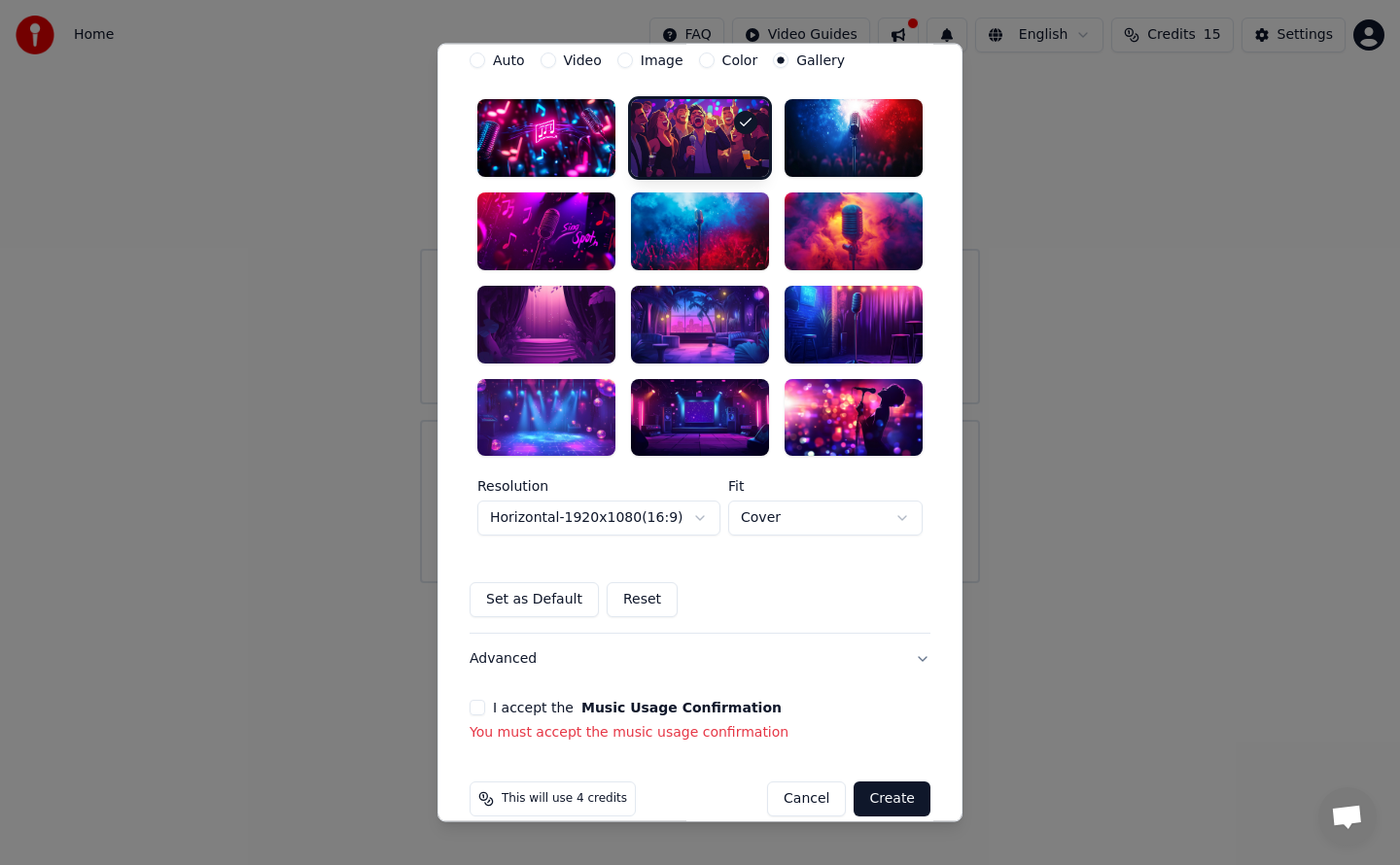
click at [469, 709] on button "I accept the Music Usage Confirmation" at bounding box center [477, 709] width 16 height 16
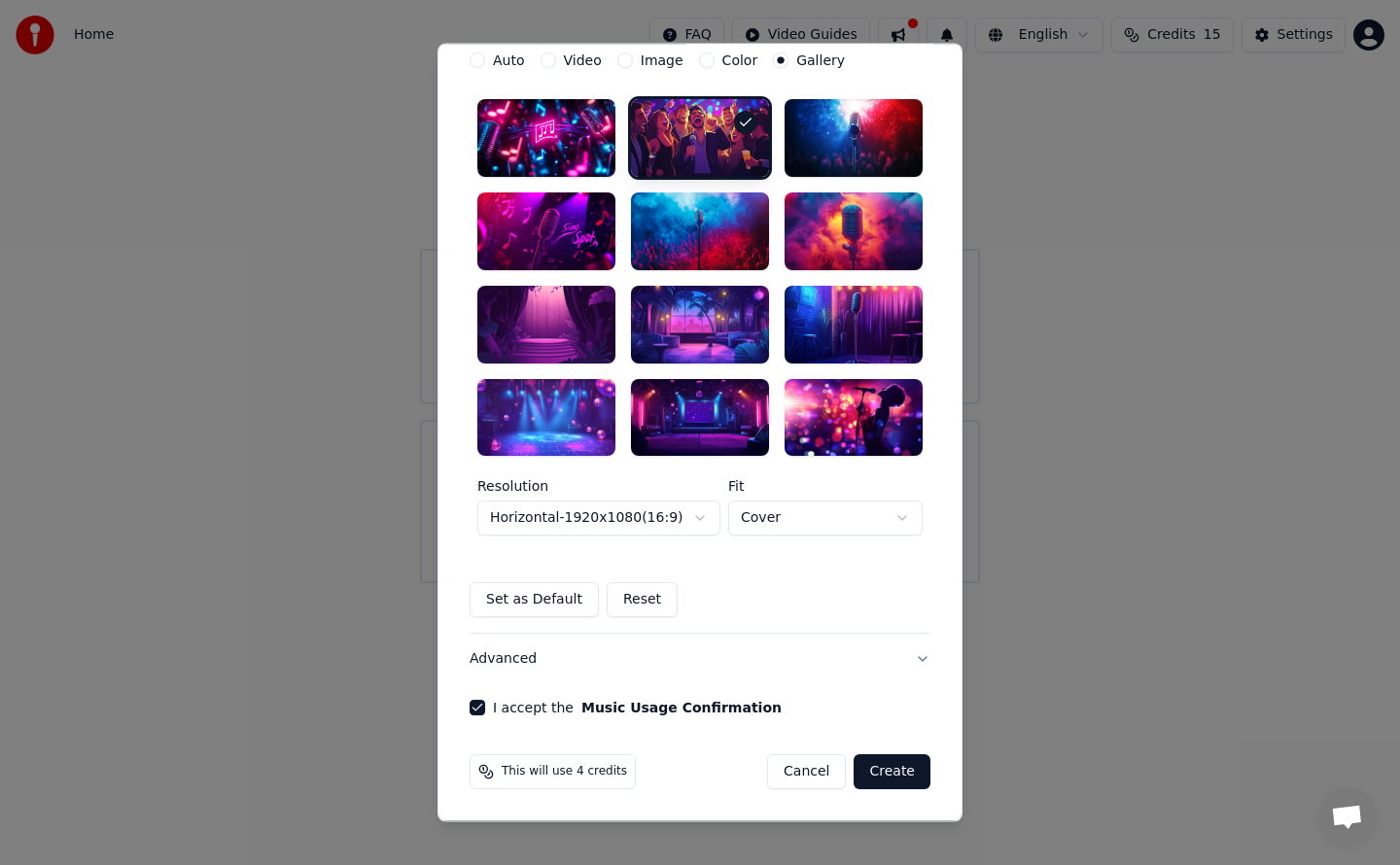
click at [898, 775] on button "Create" at bounding box center [892, 773] width 77 height 35
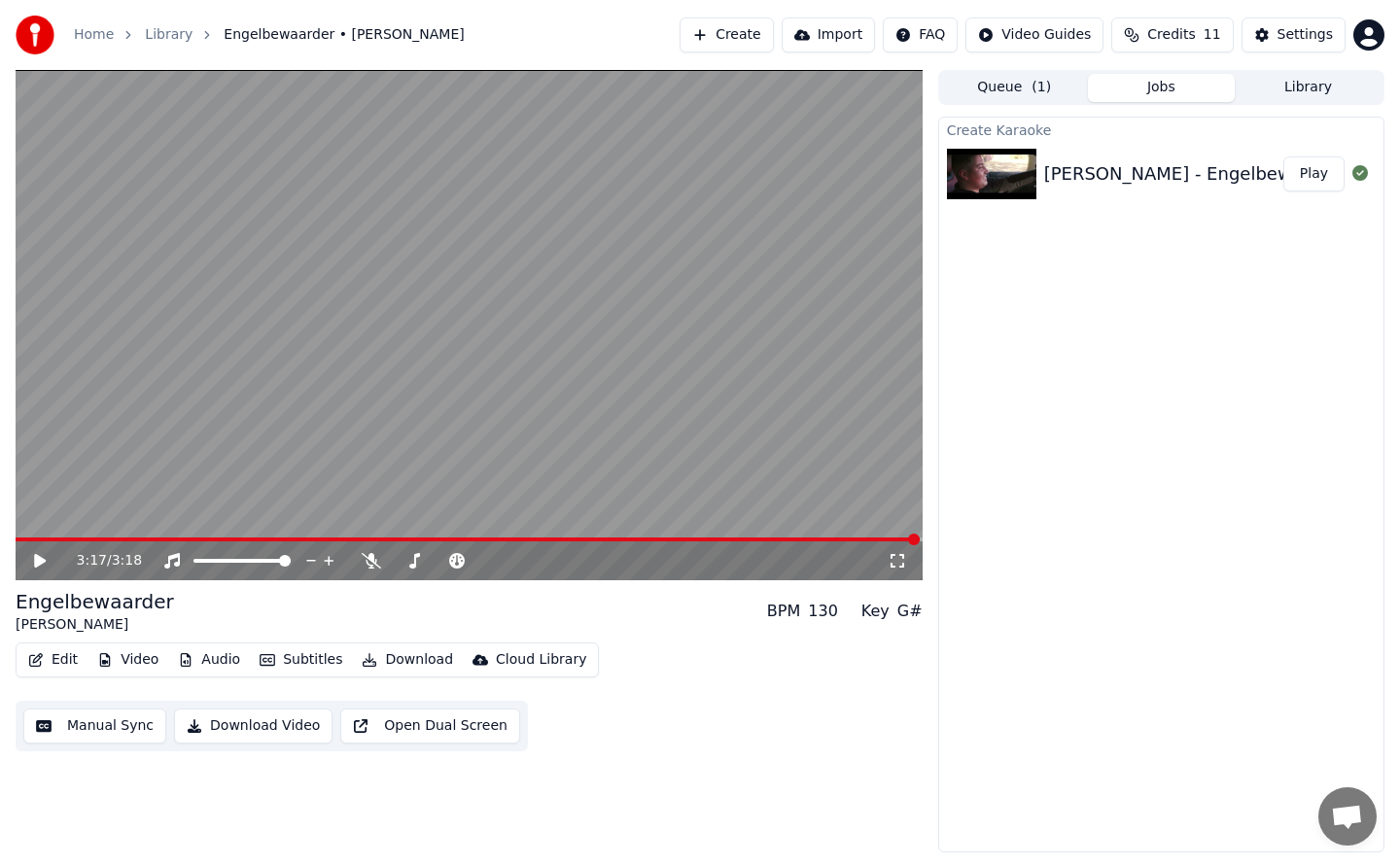
click at [1316, 170] on button "Play" at bounding box center [1314, 174] width 62 height 35
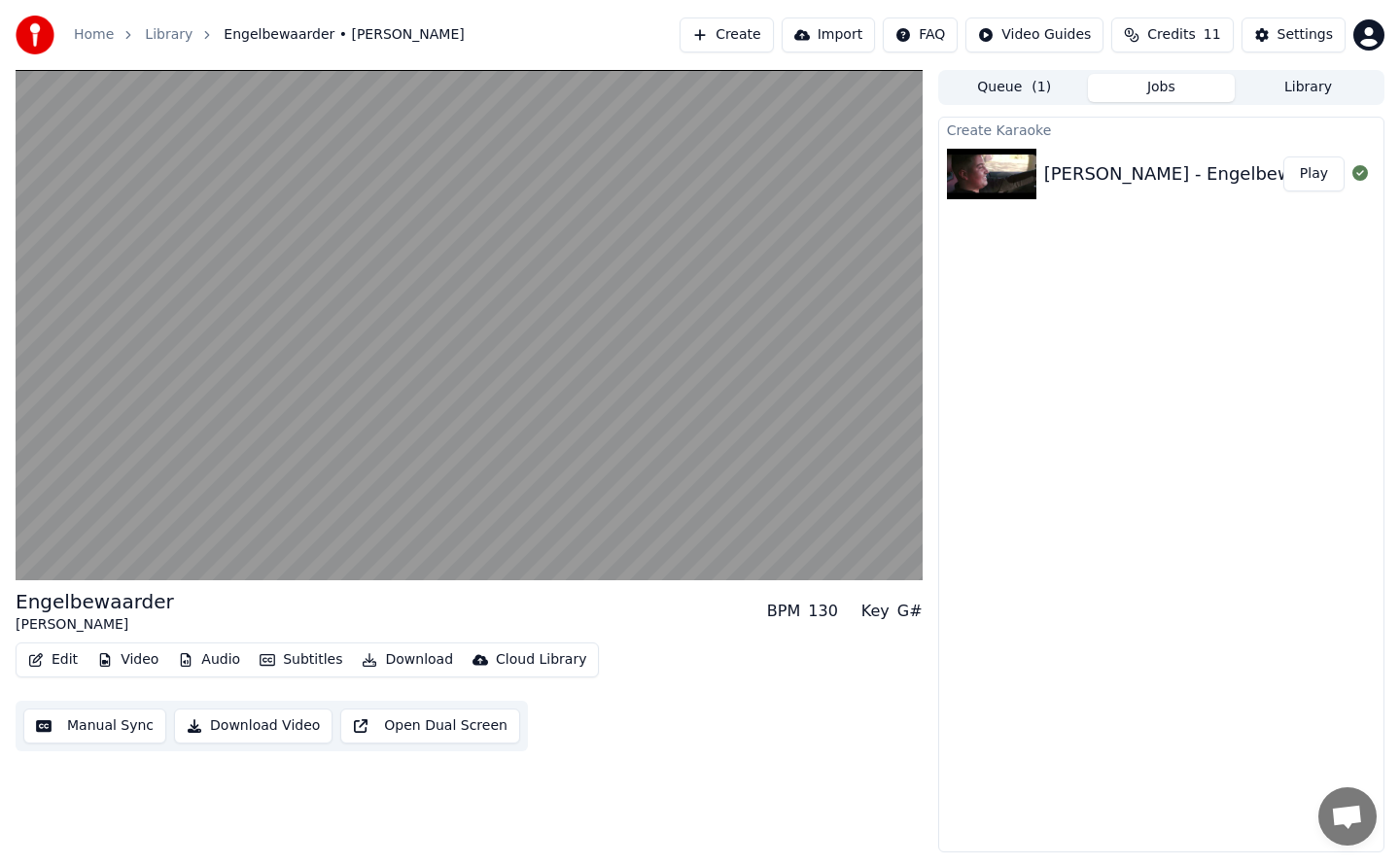
click at [1316, 170] on button "Play" at bounding box center [1314, 174] width 62 height 35
click at [64, 659] on button "Edit" at bounding box center [53, 660] width 66 height 27
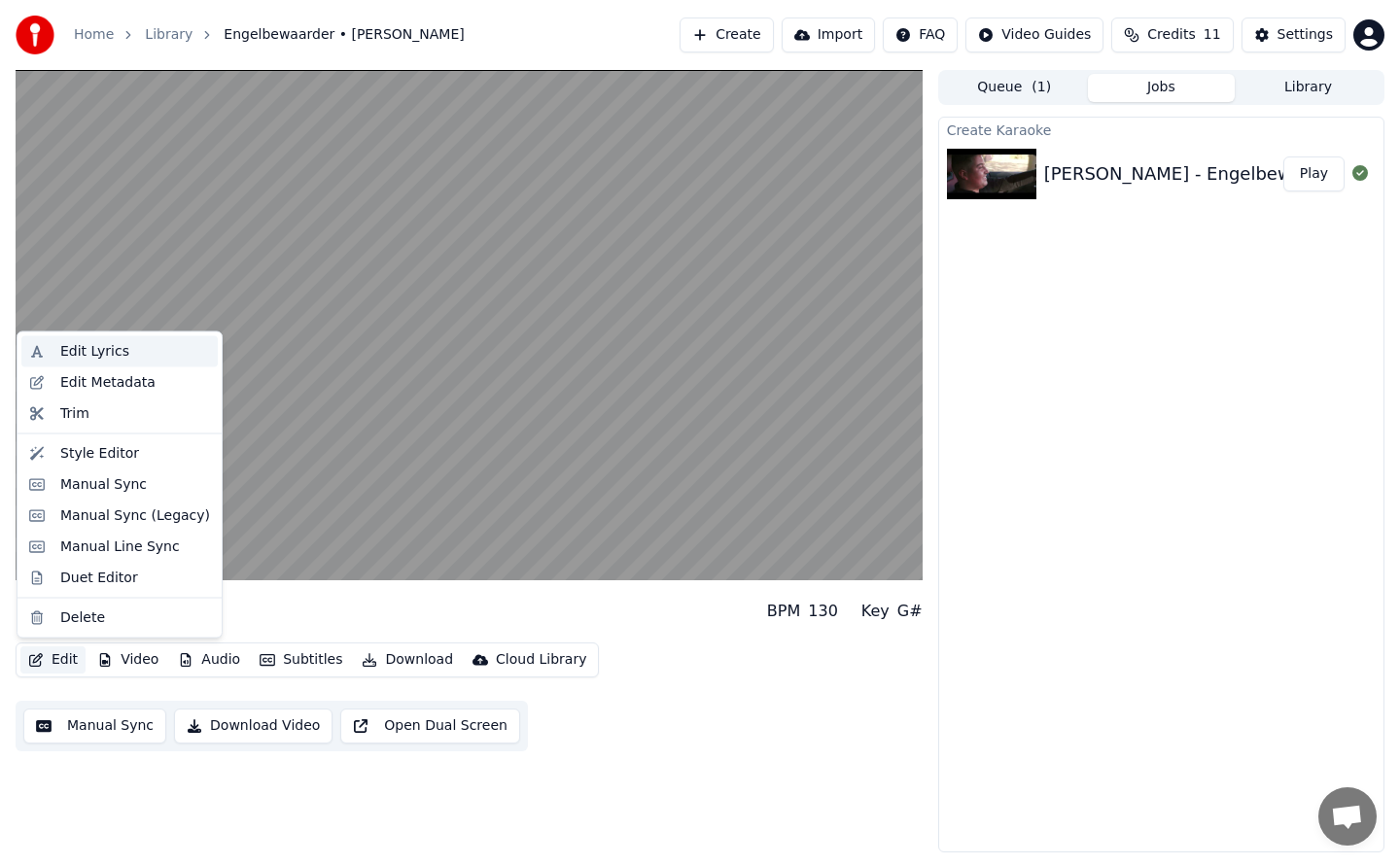
click at [88, 351] on div "Edit Lyrics" at bounding box center [95, 352] width 69 height 20
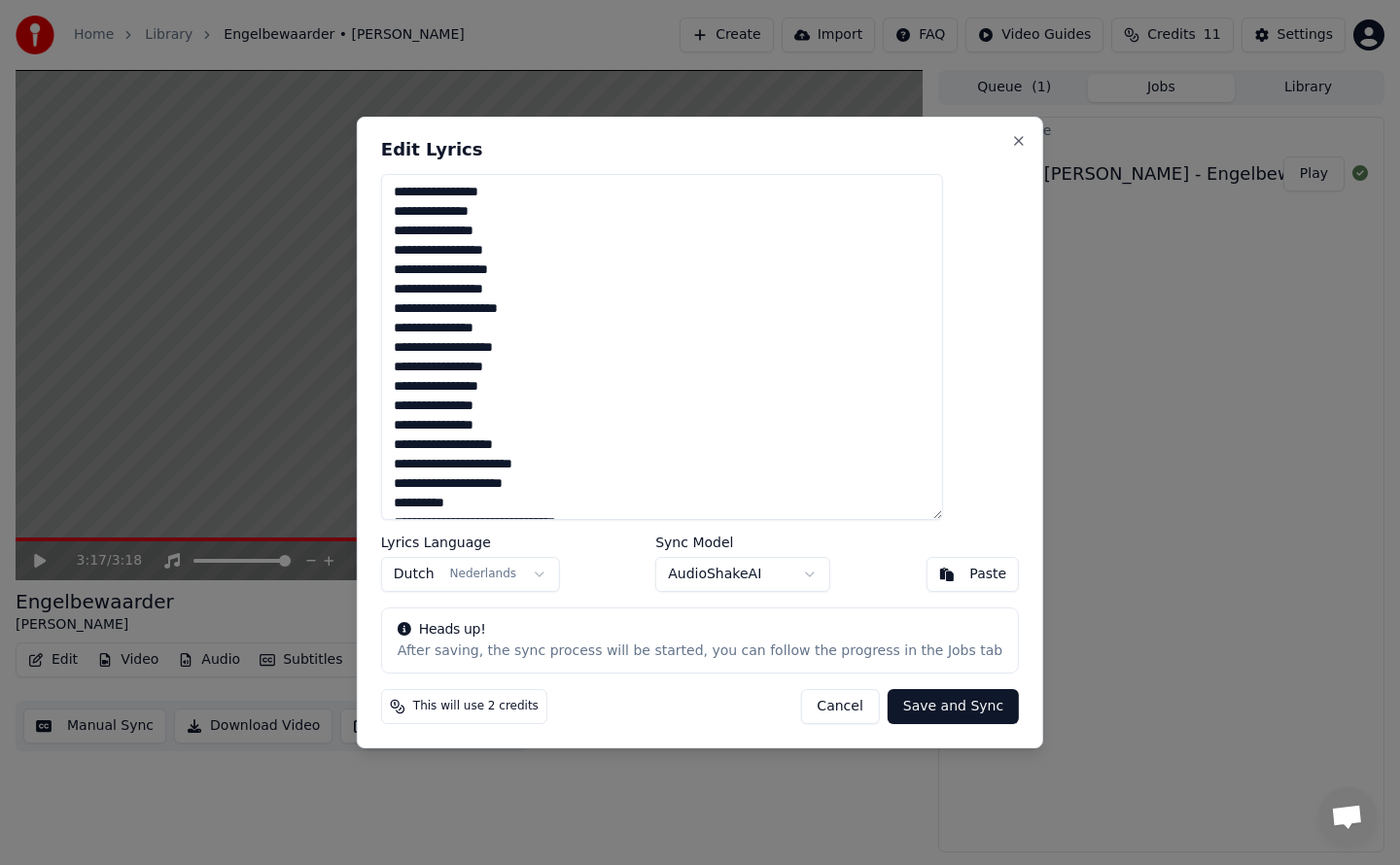
click at [805, 578] on button "AudioShakeAI" at bounding box center [742, 575] width 175 height 35
click at [893, 708] on button "Save and Sync" at bounding box center [953, 707] width 131 height 35
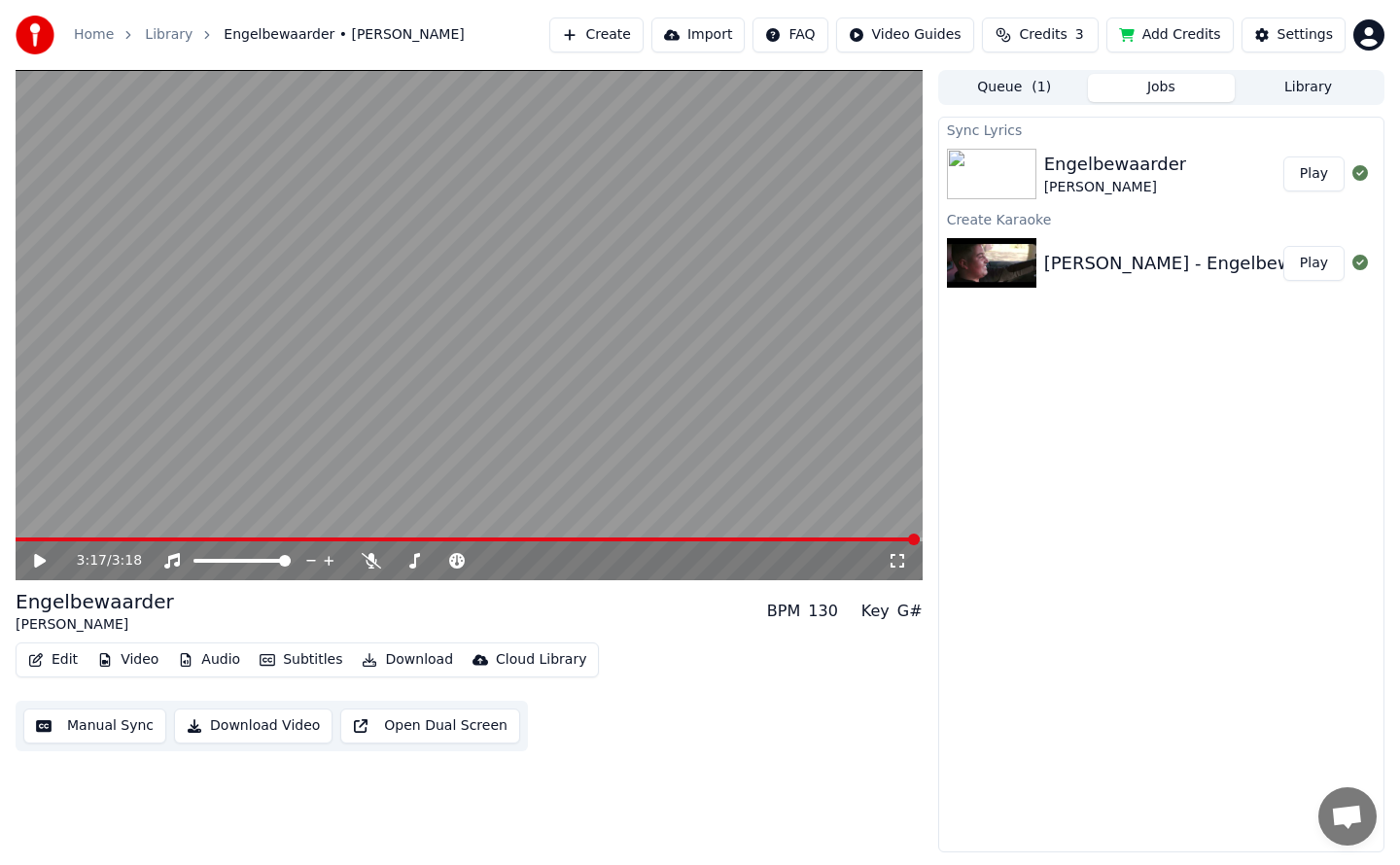
click at [42, 564] on icon at bounding box center [54, 561] width 46 height 16
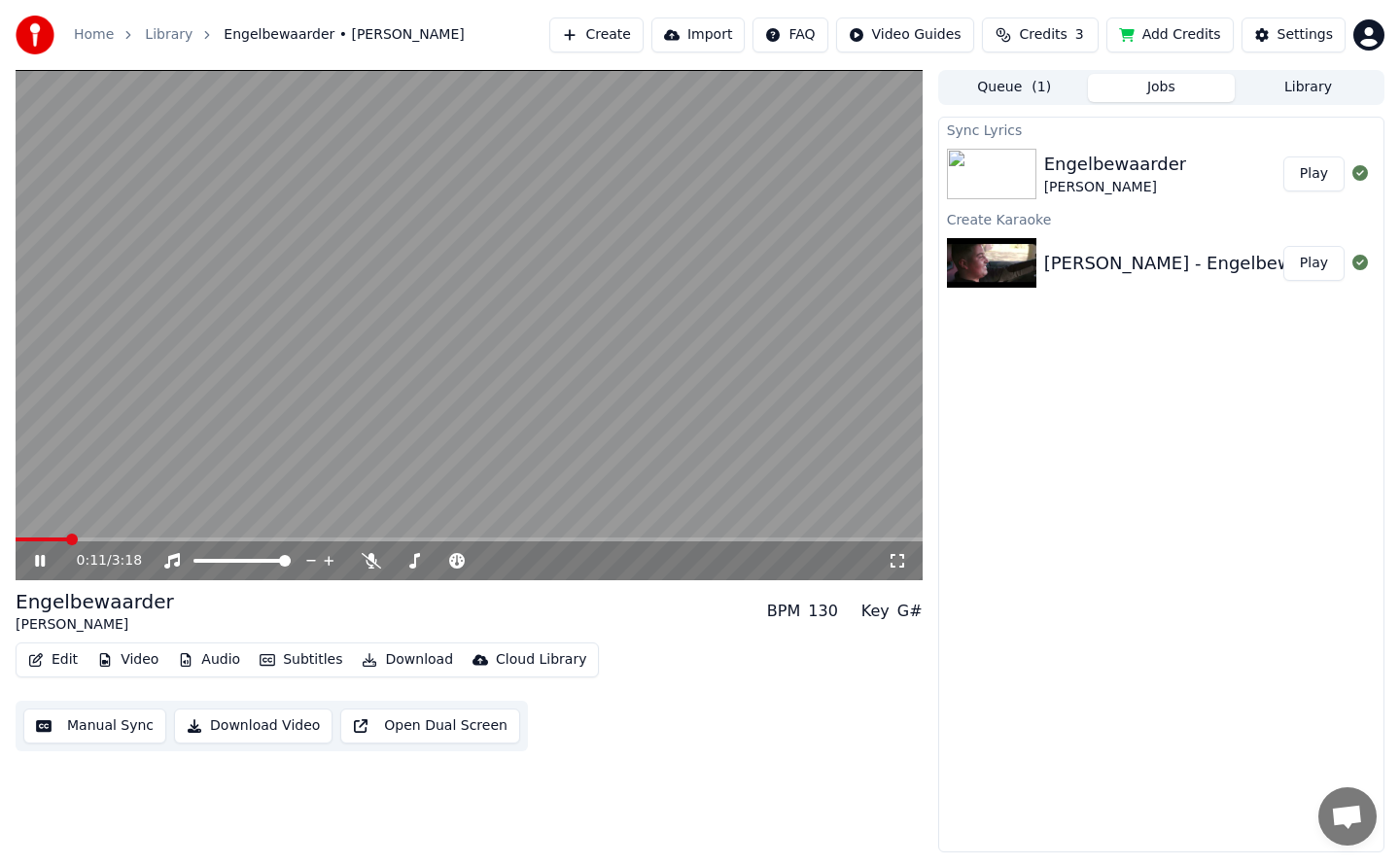
click at [230, 536] on video at bounding box center [469, 325] width 907 height 510
click at [213, 536] on video at bounding box center [469, 325] width 907 height 510
click at [153, 540] on span at bounding box center [148, 540] width 12 height 12
click at [188, 540] on span at bounding box center [469, 540] width 907 height 4
click at [266, 541] on span at bounding box center [142, 540] width 252 height 4
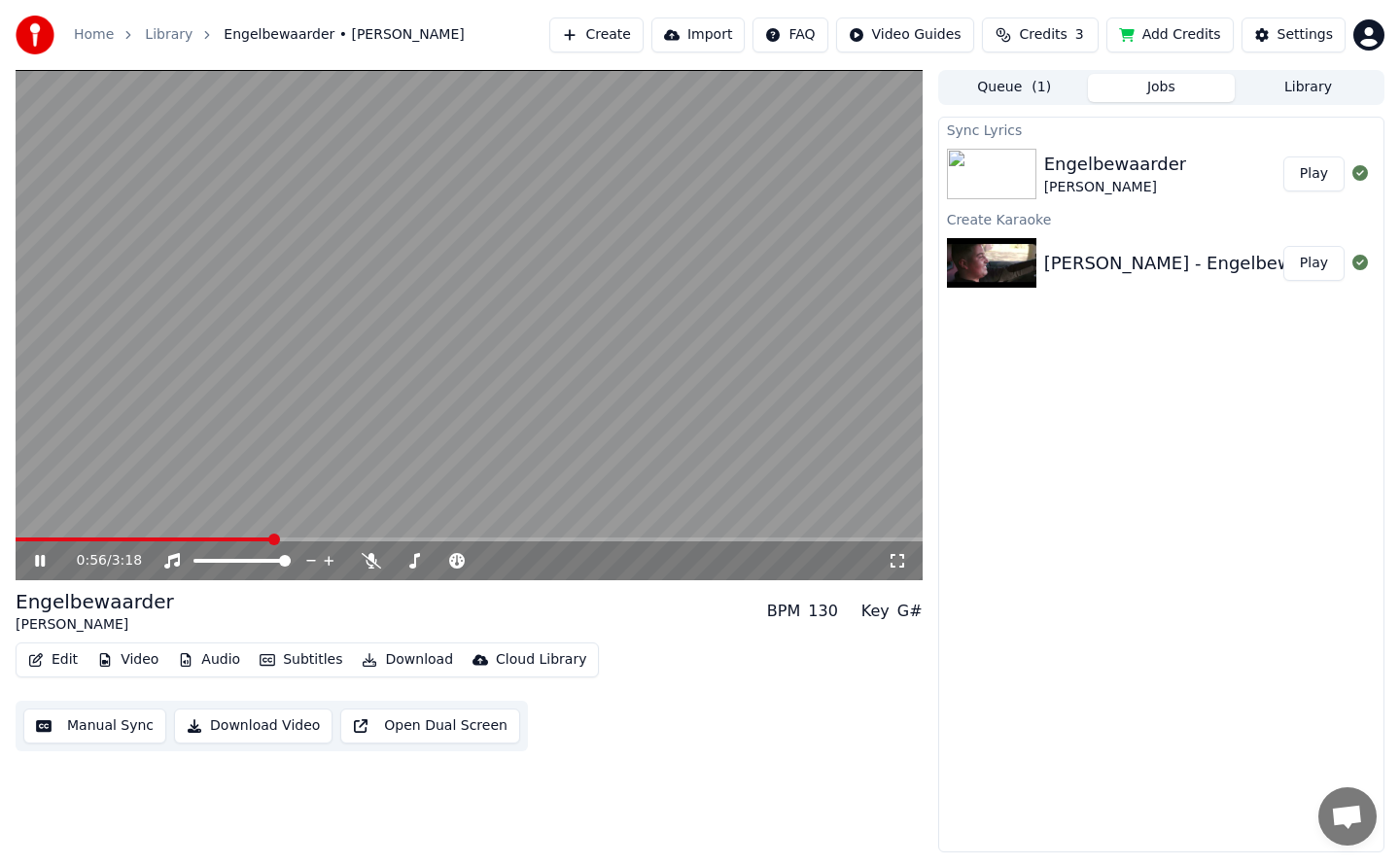
click at [272, 539] on span at bounding box center [144, 540] width 257 height 4
click at [258, 538] on span at bounding box center [137, 540] width 243 height 4
click at [237, 539] on span at bounding box center [152, 540] width 272 height 4
click at [224, 539] on span at bounding box center [153, 540] width 274 height 4
click at [207, 540] on span at bounding box center [111, 540] width 193 height 4
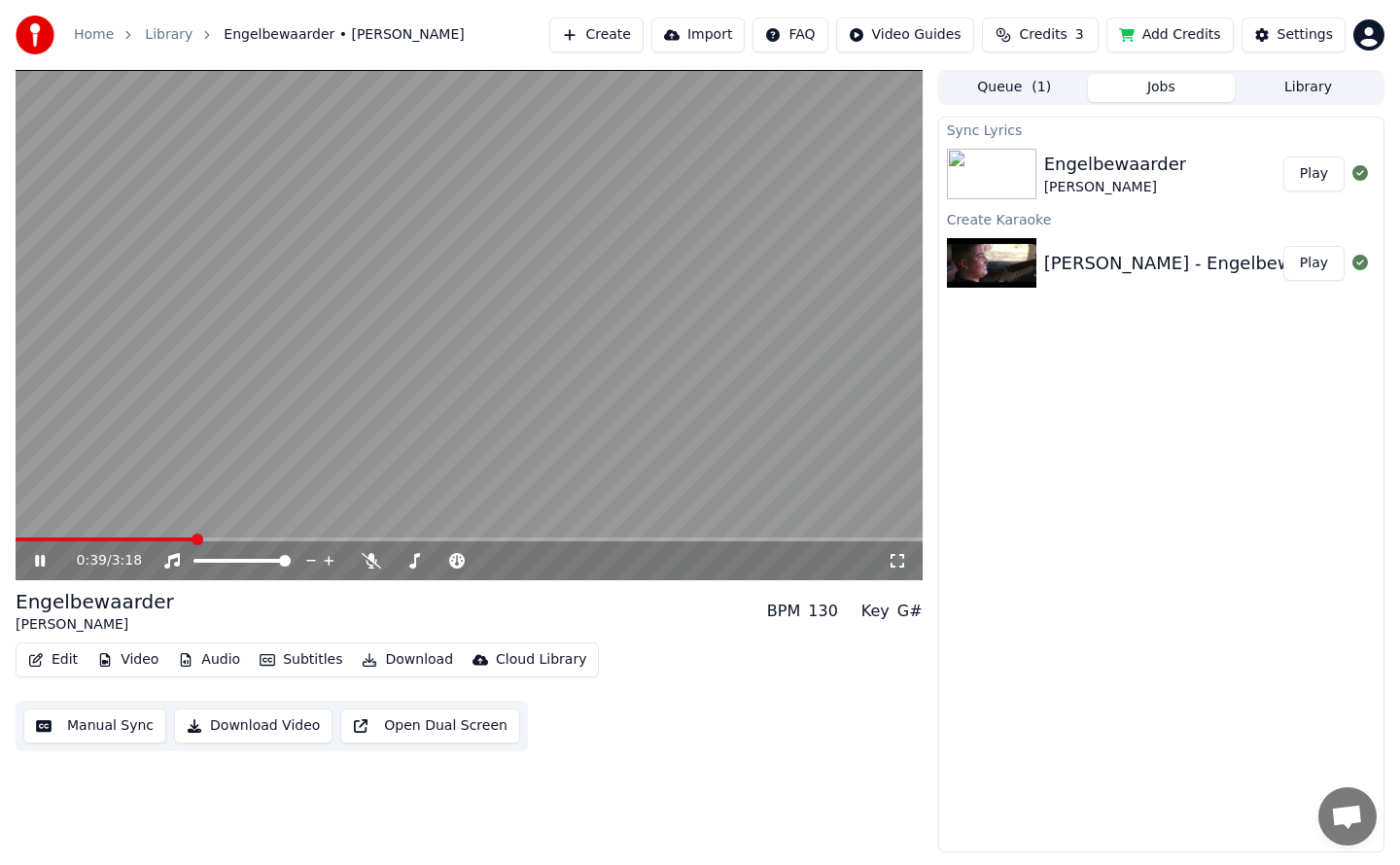
click at [193, 541] on span at bounding box center [105, 540] width 179 height 4
click at [45, 559] on icon at bounding box center [40, 561] width 10 height 12
click at [45, 559] on icon at bounding box center [40, 561] width 12 height 14
click at [37, 563] on icon at bounding box center [40, 561] width 10 height 12
click at [21, 535] on video at bounding box center [469, 325] width 907 height 510
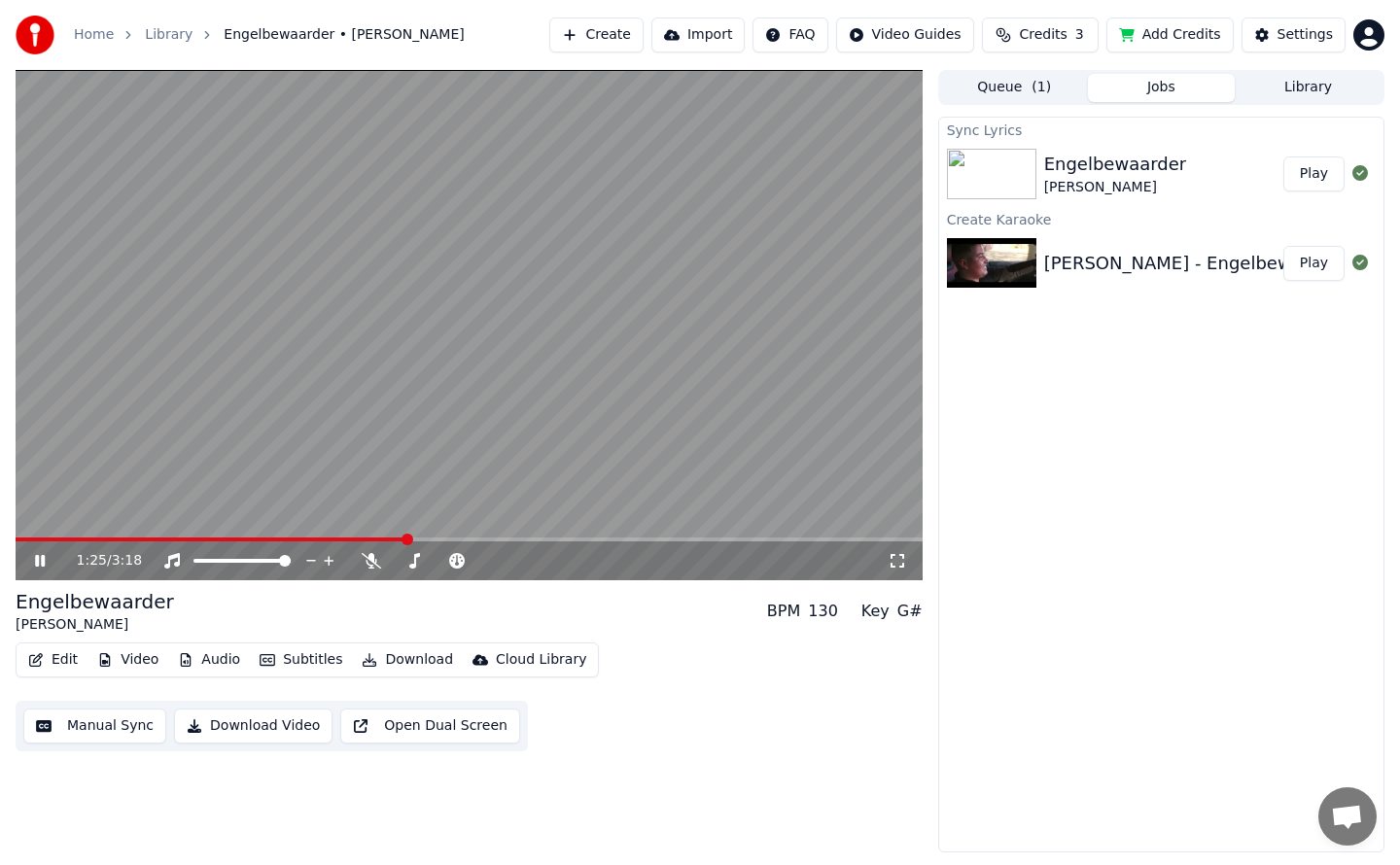
click at [32, 574] on div "1:25 / 3:18" at bounding box center [469, 561] width 907 height 39
click at [51, 561] on icon at bounding box center [54, 561] width 46 height 16
click at [16, 545] on span at bounding box center [22, 540] width 12 height 12
click at [36, 555] on icon at bounding box center [40, 561] width 12 height 14
click at [46, 563] on icon at bounding box center [54, 561] width 46 height 16
